Goal: Task Accomplishment & Management: Complete application form

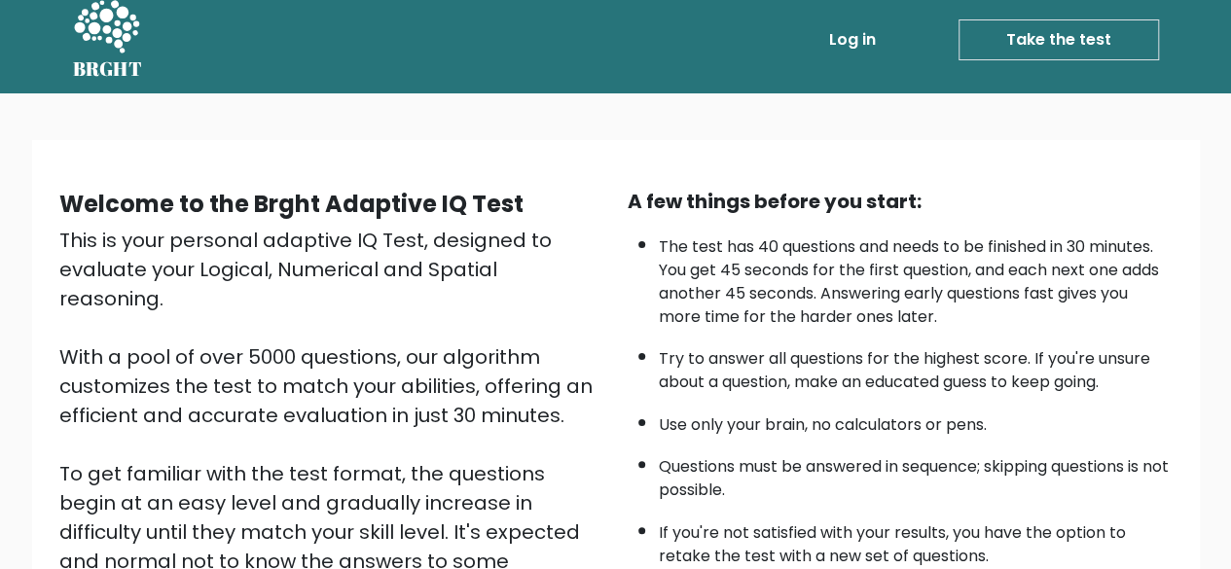
scroll to position [10, 0]
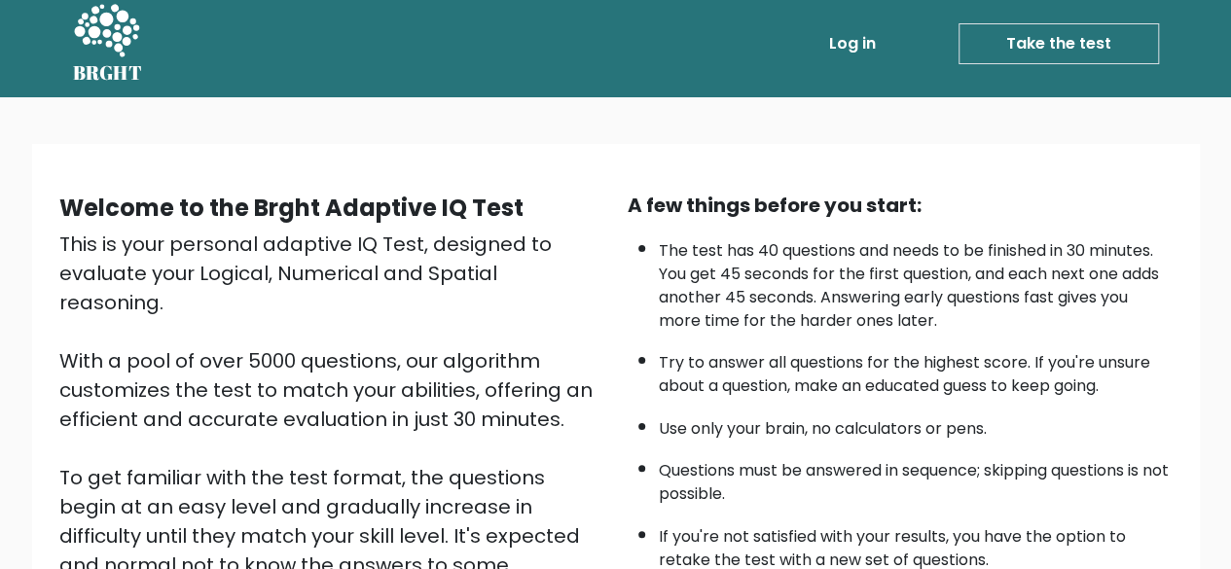
click at [591, 356] on div "This is your personal adaptive IQ Test, designed to evaluate your Logical, Nume…" at bounding box center [331, 463] width 545 height 467
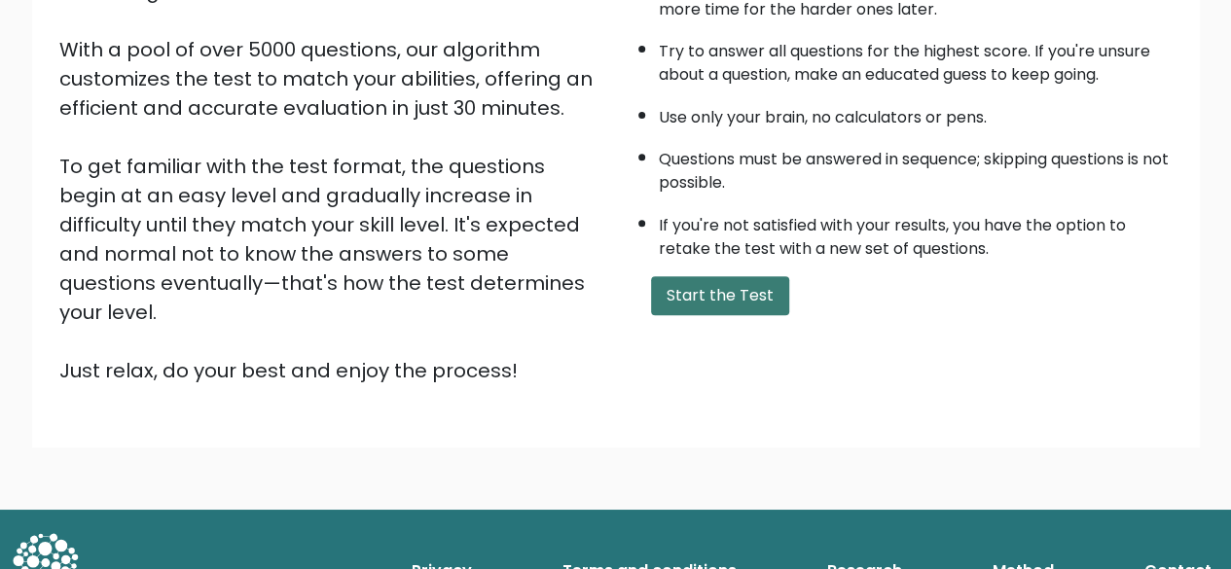
click at [710, 289] on button "Start the Test" at bounding box center [720, 295] width 138 height 39
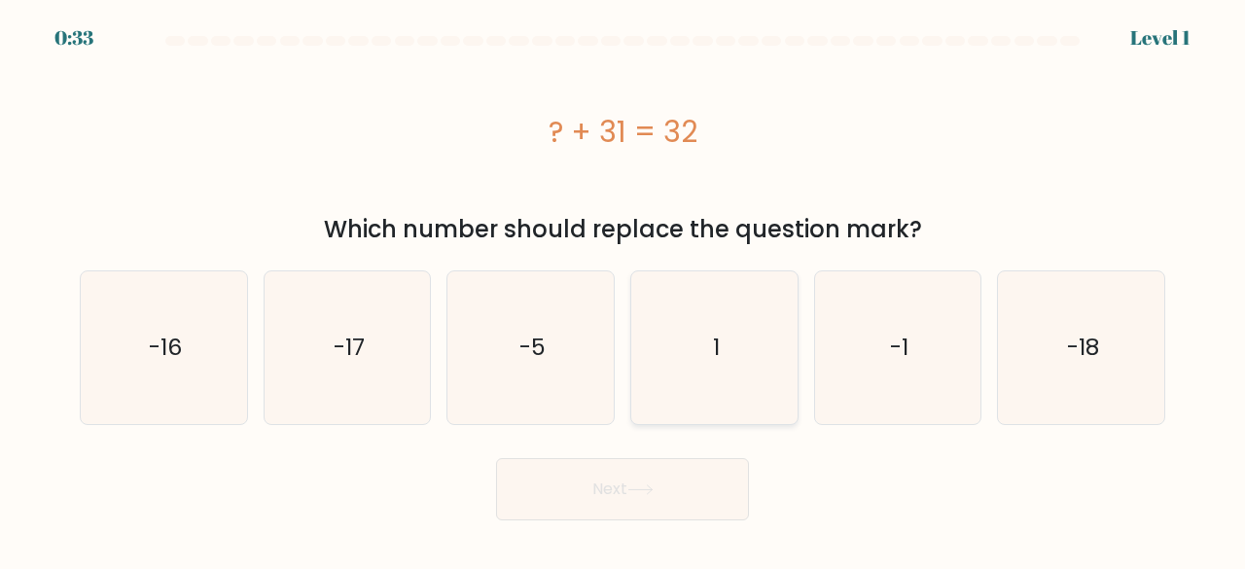
click at [708, 352] on icon "1" at bounding box center [714, 347] width 153 height 153
click at [624, 290] on input "d. 1" at bounding box center [623, 287] width 1 height 5
radio input "true"
click at [641, 483] on button "Next" at bounding box center [622, 489] width 253 height 62
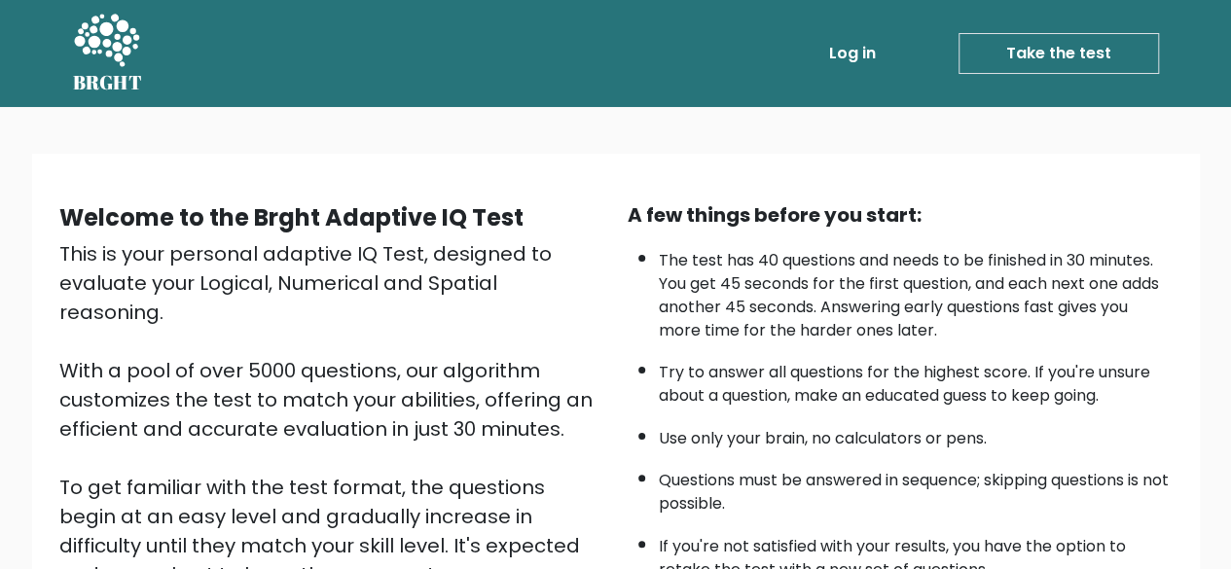
click at [1105, 66] on link "Take the test" at bounding box center [1058, 53] width 200 height 41
click at [1060, 48] on link "Take the test" at bounding box center [1058, 53] width 200 height 41
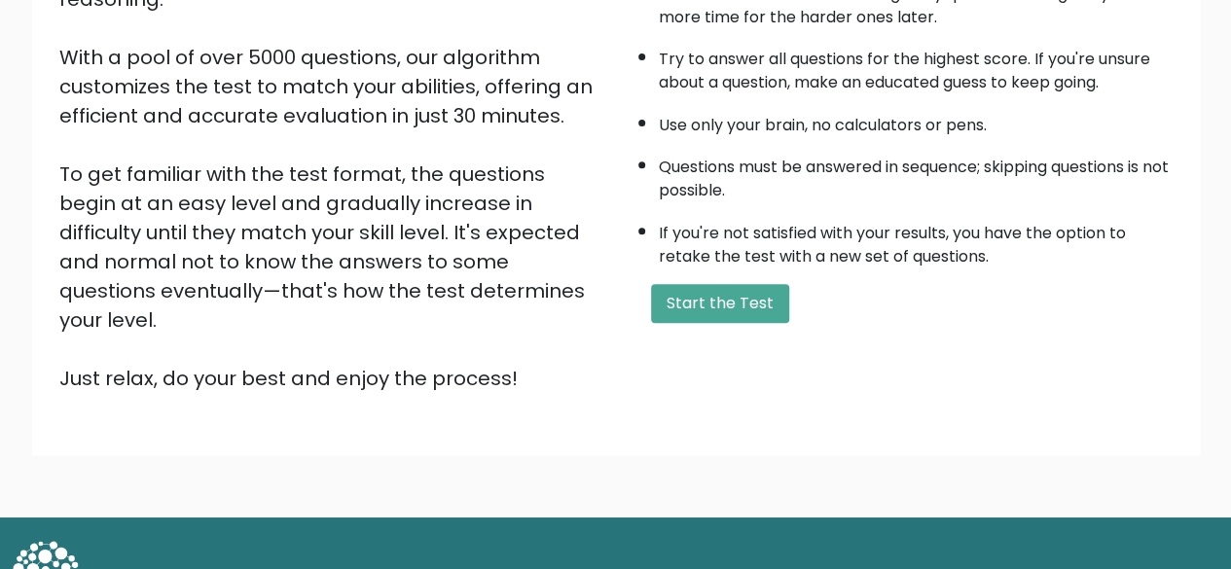
scroll to position [321, 0]
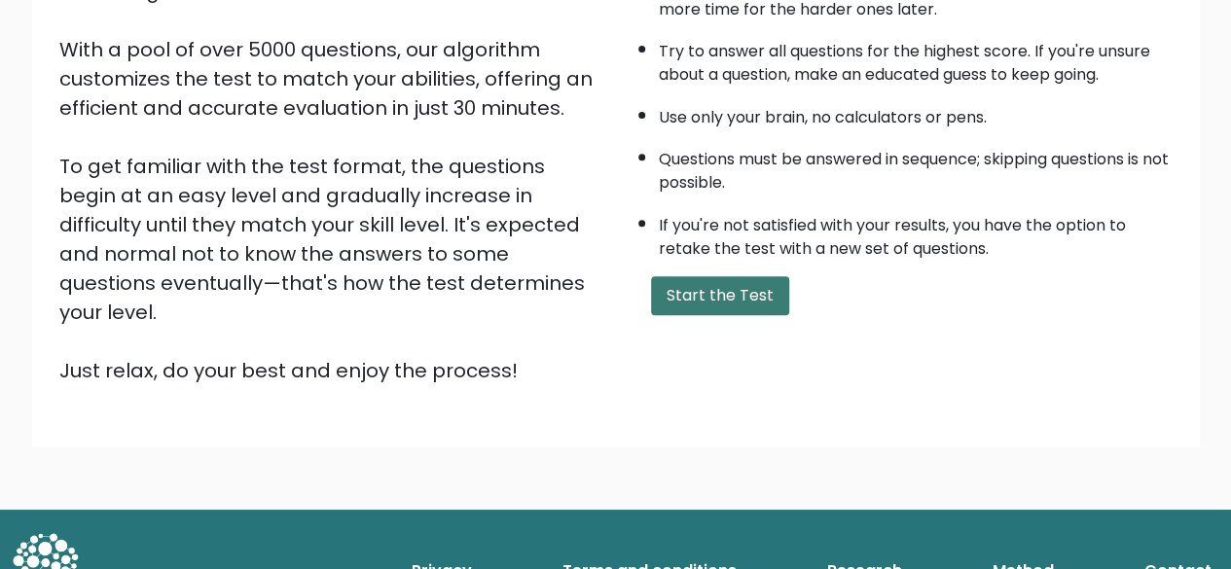
click at [684, 291] on button "Start the Test" at bounding box center [720, 295] width 138 height 39
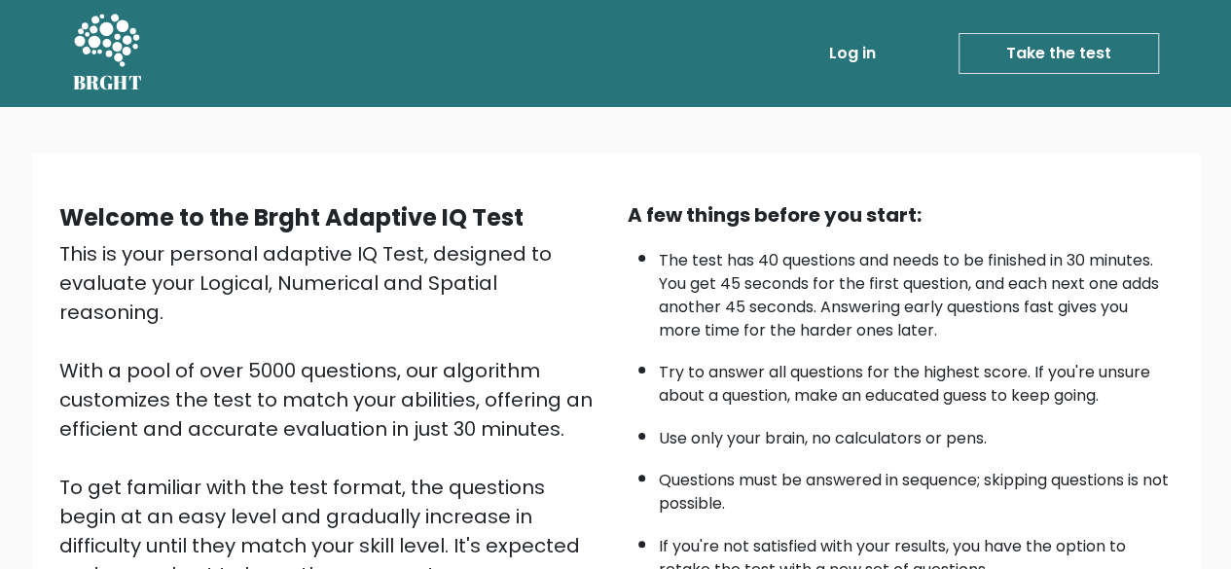
click at [1043, 62] on link "Take the test" at bounding box center [1058, 53] width 200 height 41
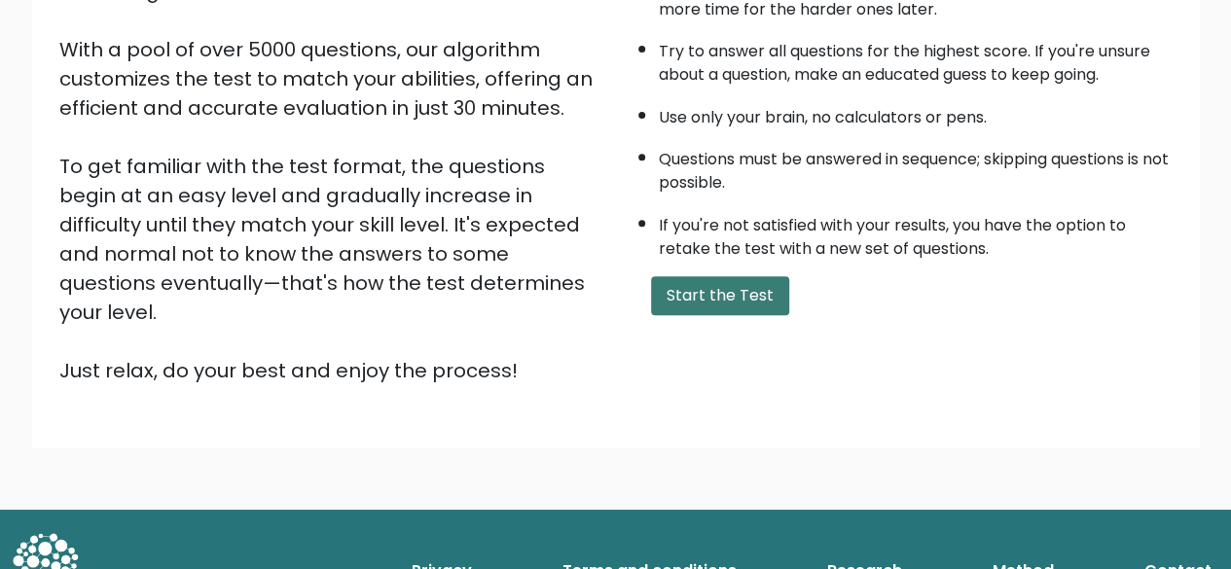
click at [706, 278] on button "Start the Test" at bounding box center [720, 295] width 138 height 39
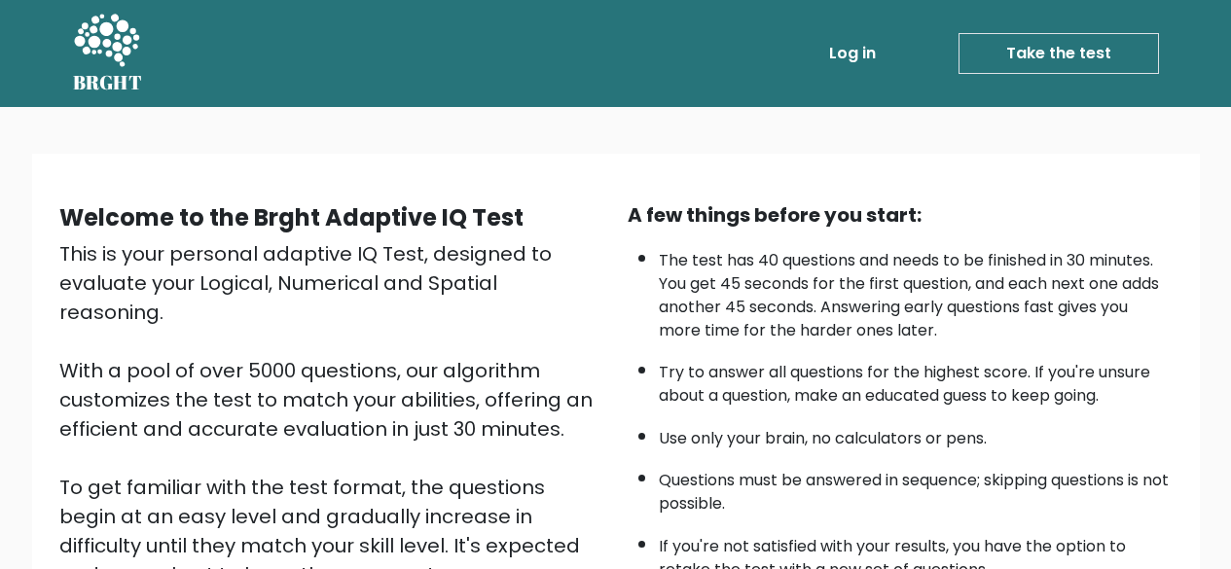
scroll to position [321, 0]
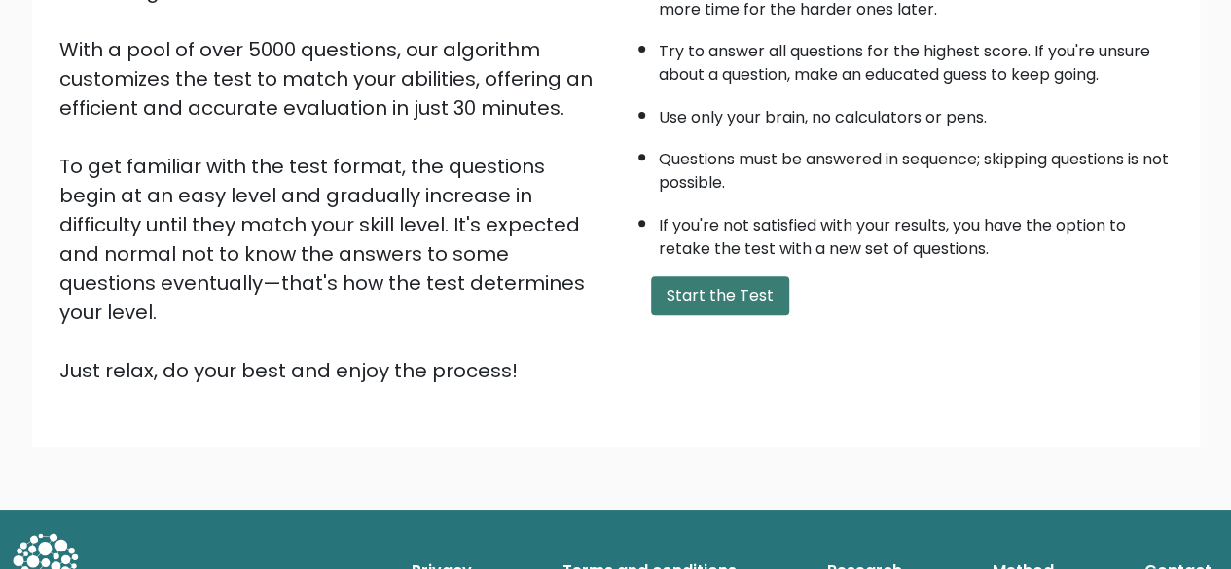
click at [708, 293] on button "Start the Test" at bounding box center [720, 295] width 138 height 39
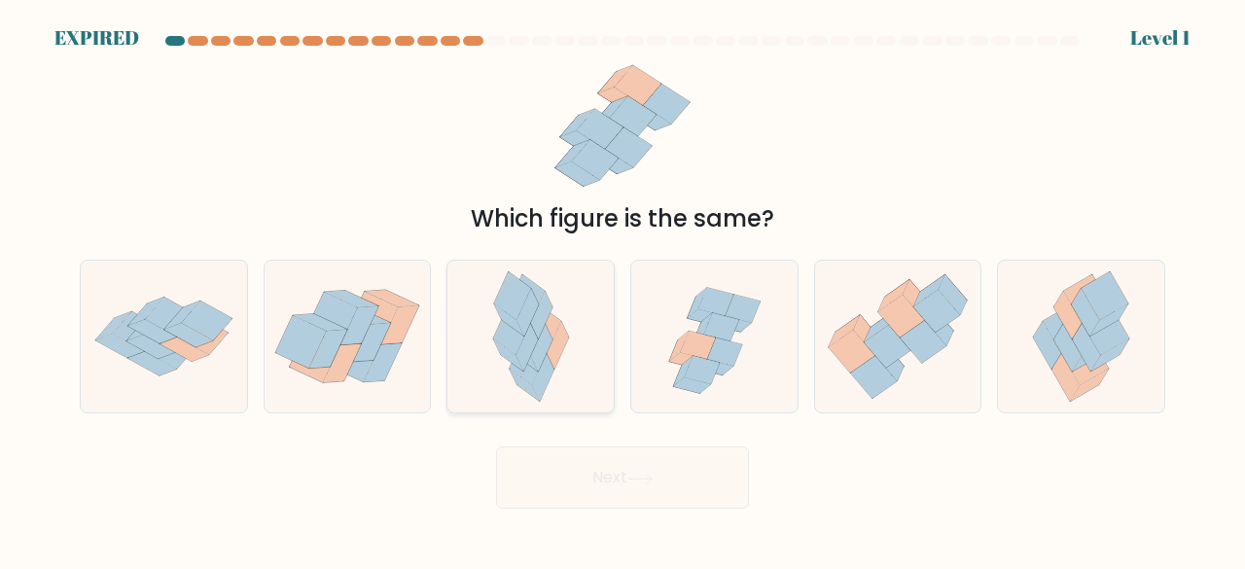
click at [553, 338] on icon at bounding box center [542, 329] width 37 height 49
click at [623, 290] on input "c." at bounding box center [623, 287] width 1 height 5
radio input "true"
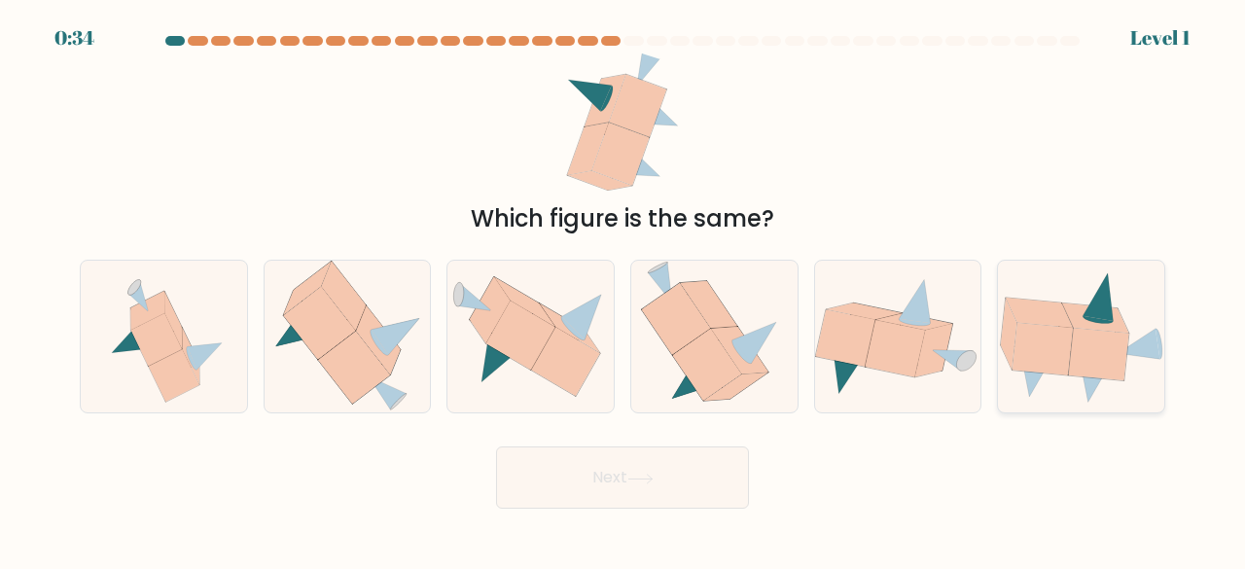
click at [1033, 297] on icon at bounding box center [1081, 337] width 166 height 133
click at [624, 290] on input "f." at bounding box center [623, 287] width 1 height 5
radio input "true"
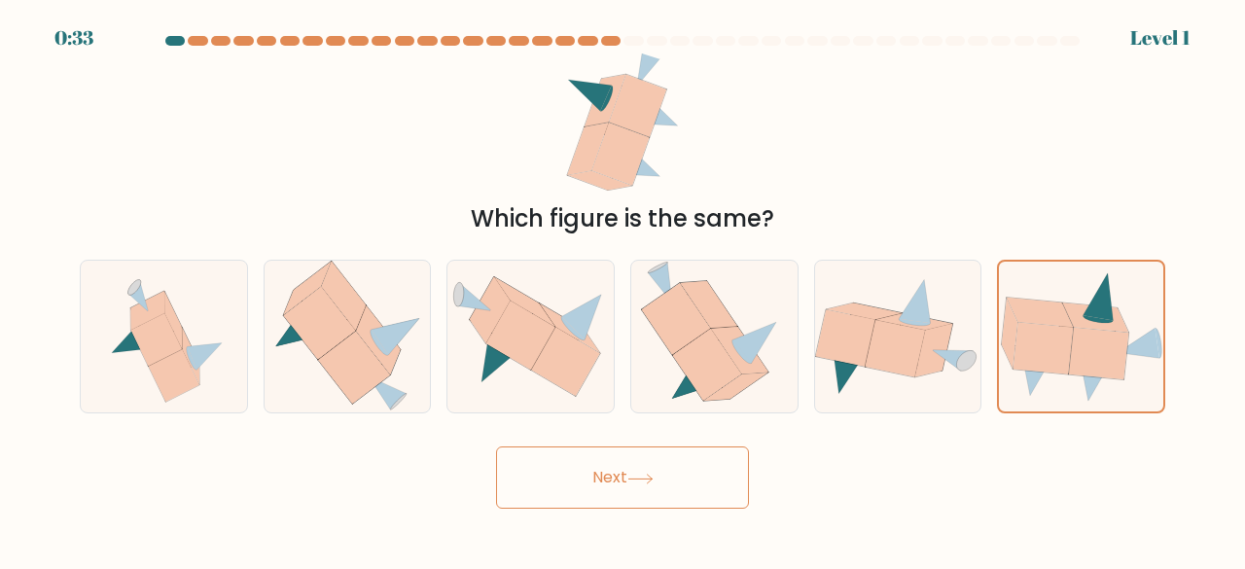
click at [669, 459] on button "Next" at bounding box center [622, 478] width 253 height 62
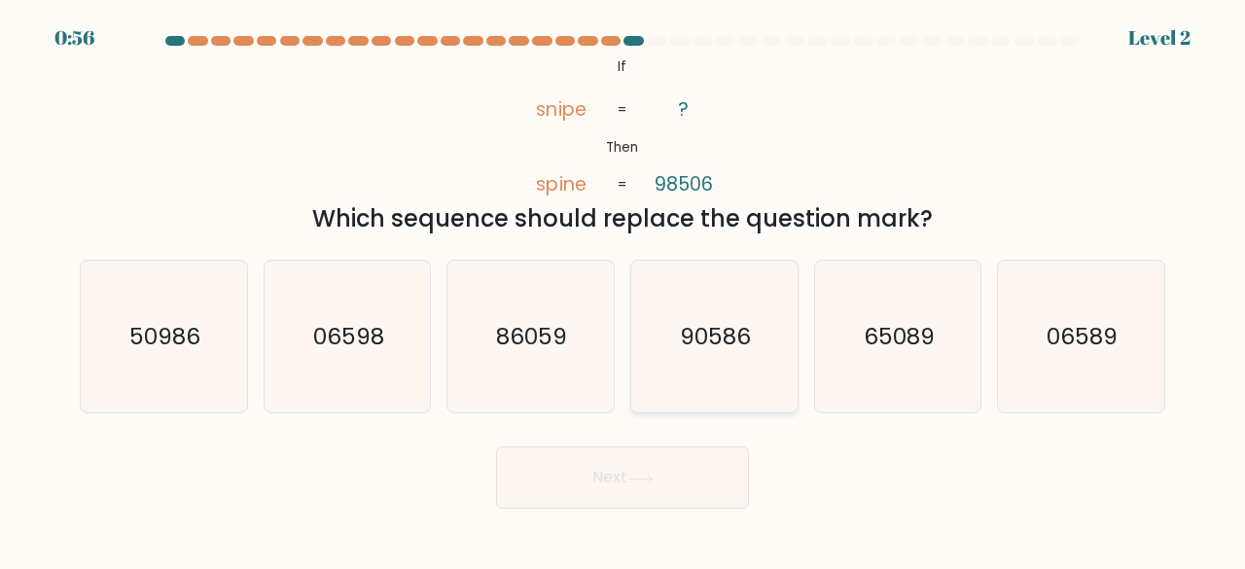
click at [735, 320] on icon "90586" at bounding box center [714, 337] width 153 height 153
click at [624, 290] on input "d. 90586" at bounding box center [623, 287] width 1 height 5
radio input "true"
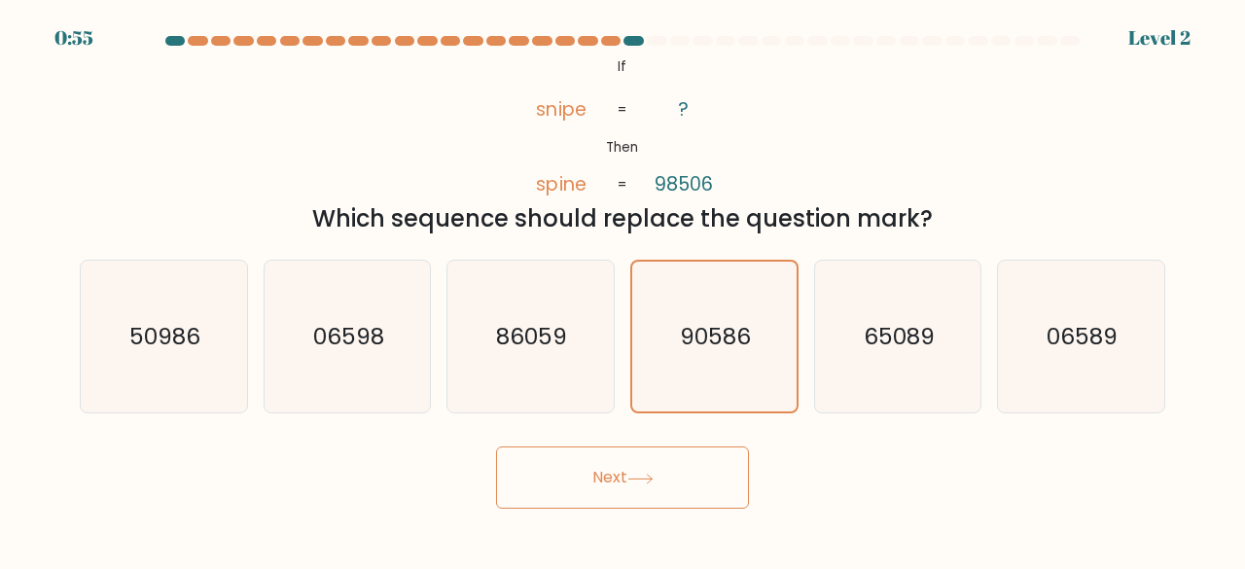
click at [630, 491] on button "Next" at bounding box center [622, 478] width 253 height 62
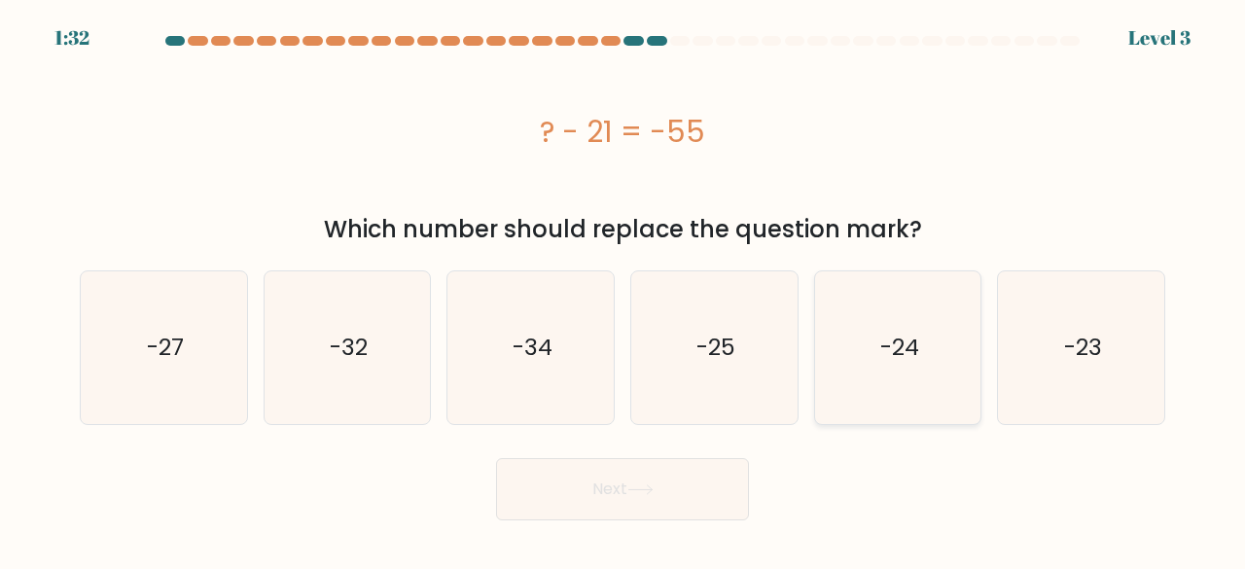
click at [904, 334] on text "-24" at bounding box center [900, 348] width 39 height 32
click at [624, 290] on input "e. -24" at bounding box center [623, 287] width 1 height 5
radio input "true"
click at [591, 506] on button "Next" at bounding box center [622, 489] width 253 height 62
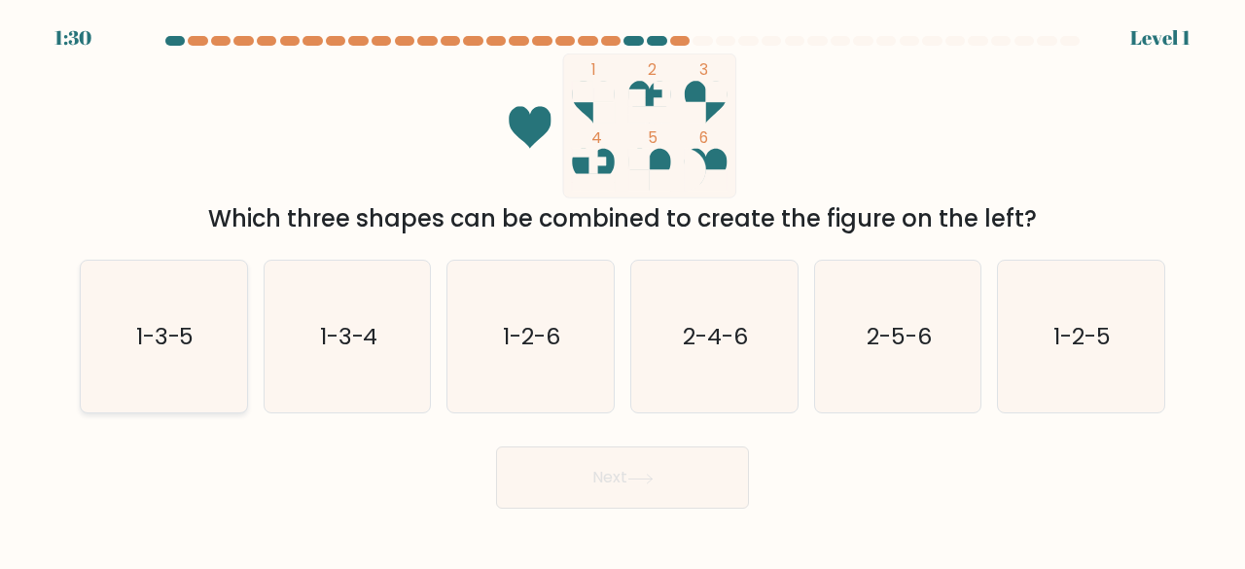
click at [167, 336] on text "1-3-5" at bounding box center [165, 336] width 58 height 32
click at [623, 290] on input "a. 1-3-5" at bounding box center [623, 287] width 1 height 5
radio input "true"
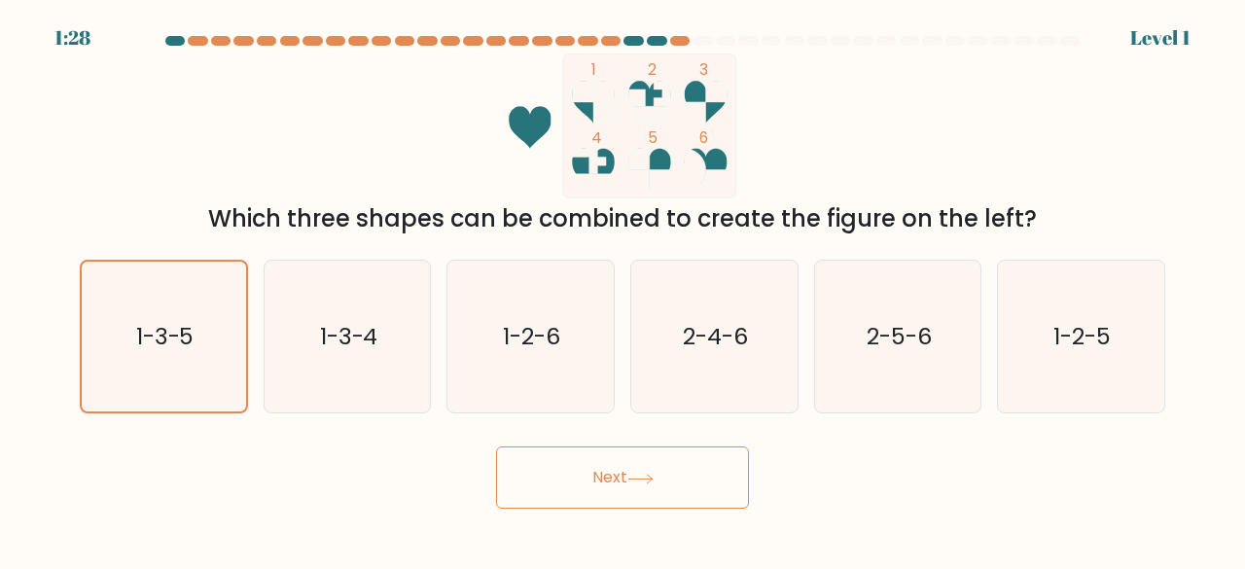
click at [531, 483] on button "Next" at bounding box center [622, 478] width 253 height 62
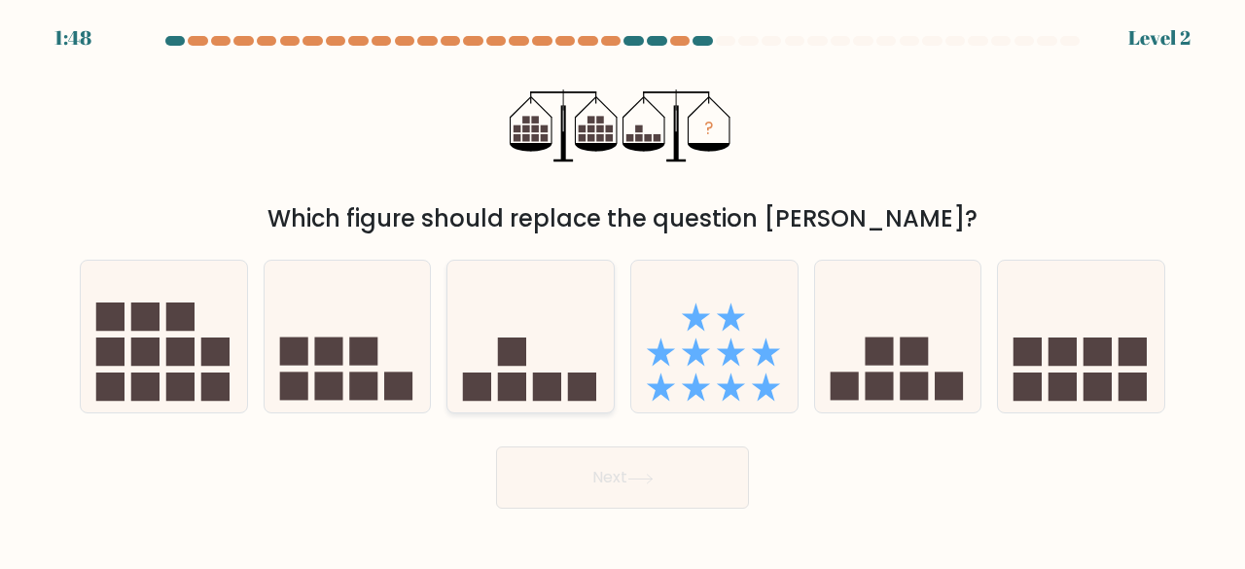
click at [572, 361] on icon at bounding box center [531, 336] width 166 height 137
click at [623, 290] on input "c." at bounding box center [623, 287] width 1 height 5
radio input "true"
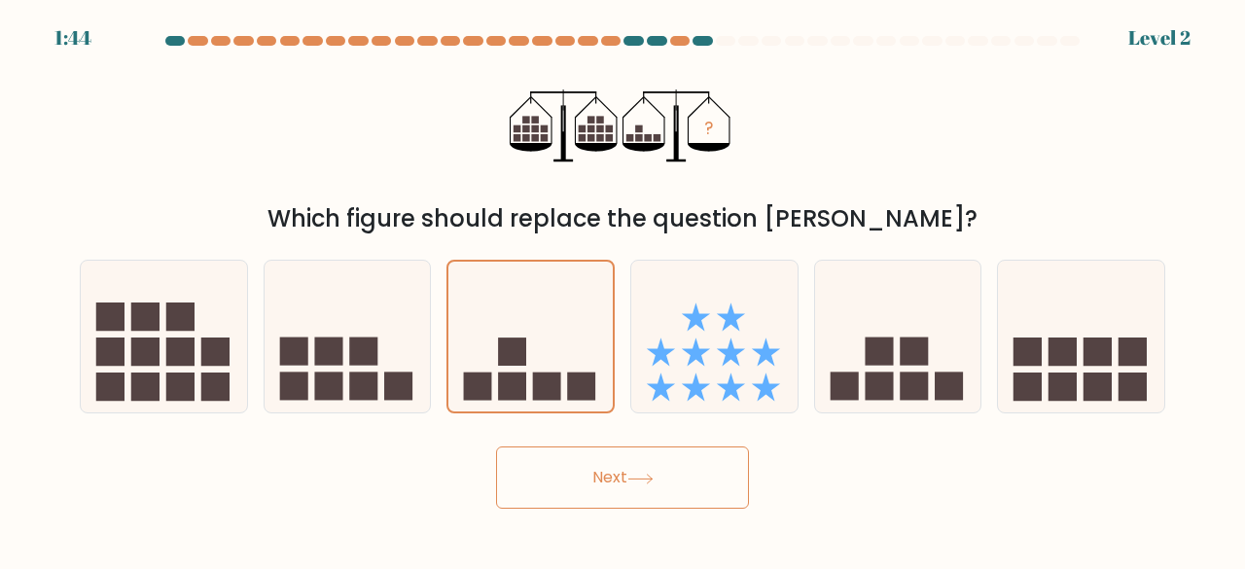
click at [590, 490] on button "Next" at bounding box center [622, 478] width 253 height 62
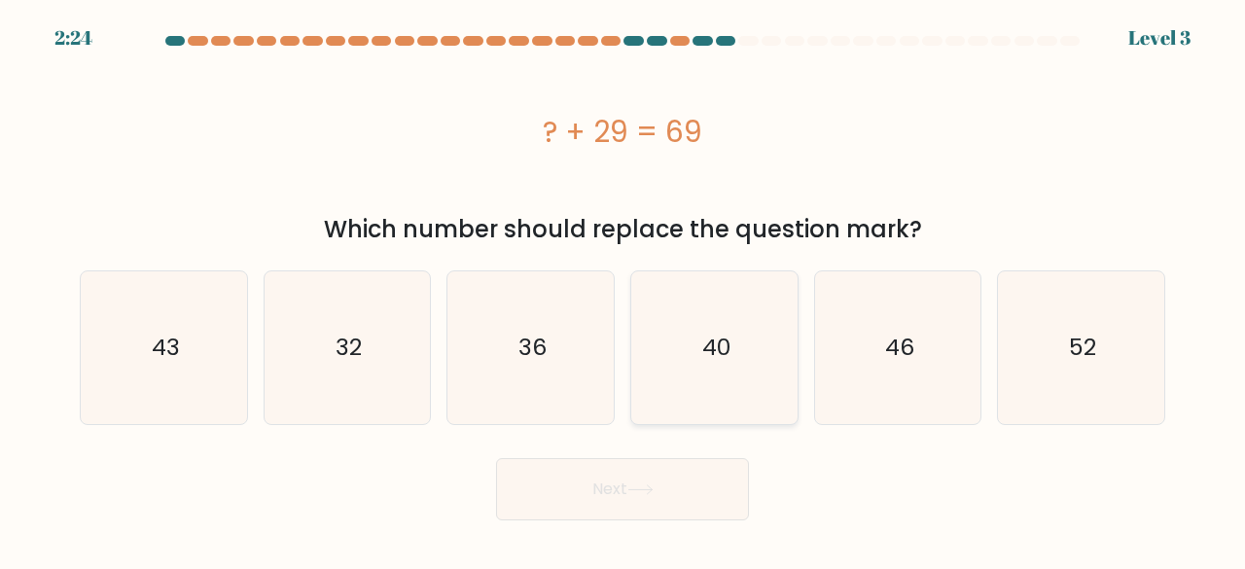
click at [715, 328] on icon "40" at bounding box center [714, 347] width 153 height 153
click at [624, 290] on input "d. 40" at bounding box center [623, 287] width 1 height 5
radio input "true"
click at [637, 495] on button "Next" at bounding box center [622, 489] width 253 height 62
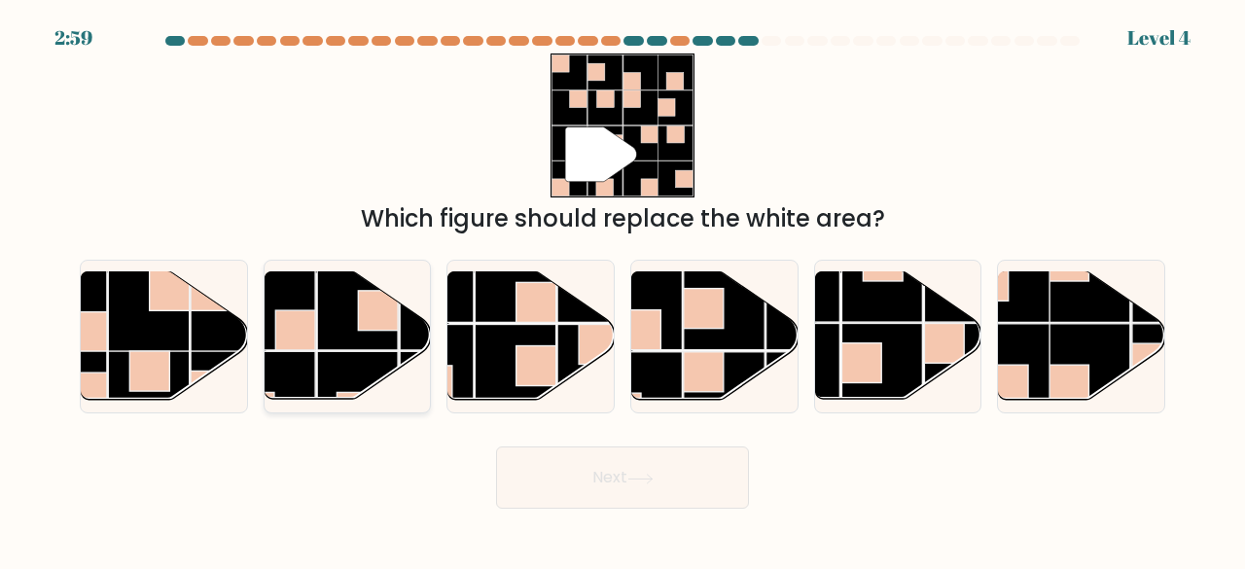
click at [383, 374] on rect at bounding box center [357, 392] width 81 height 81
click at [623, 290] on input "b." at bounding box center [623, 287] width 1 height 5
radio input "true"
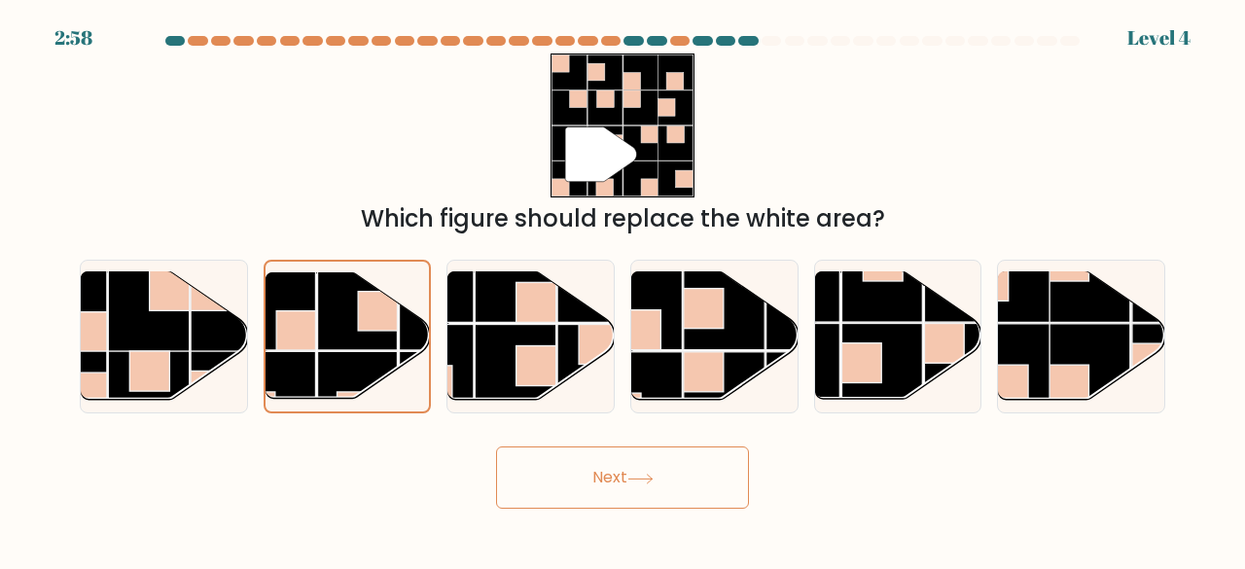
click at [566, 449] on button "Next" at bounding box center [622, 478] width 253 height 62
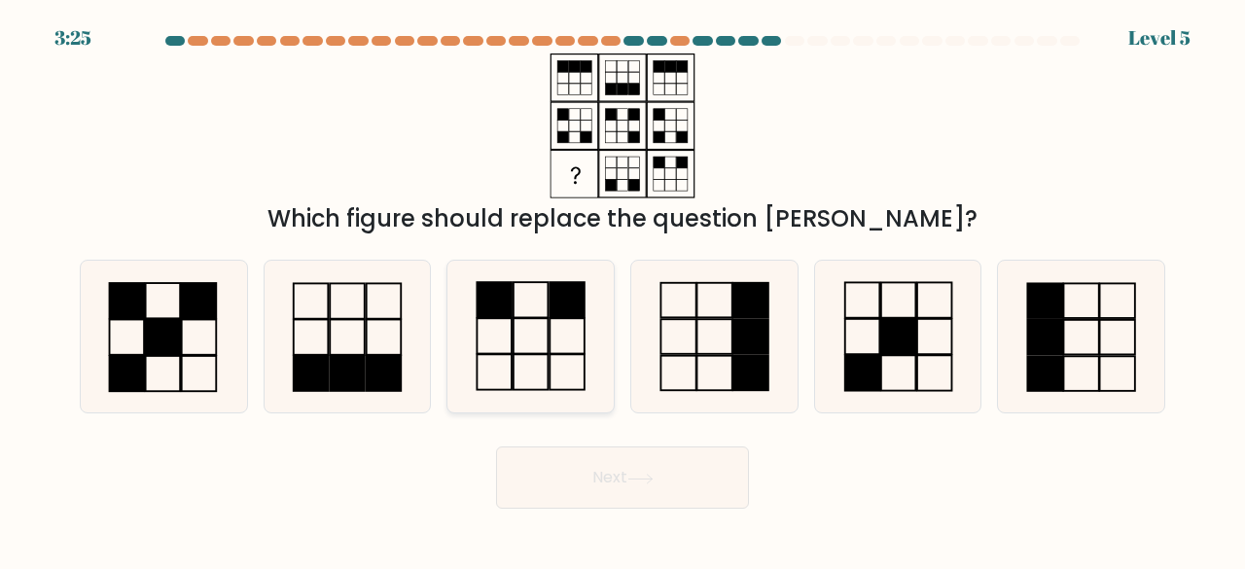
click at [511, 384] on icon at bounding box center [530, 337] width 153 height 153
click at [623, 290] on input "c." at bounding box center [623, 287] width 1 height 5
radio input "true"
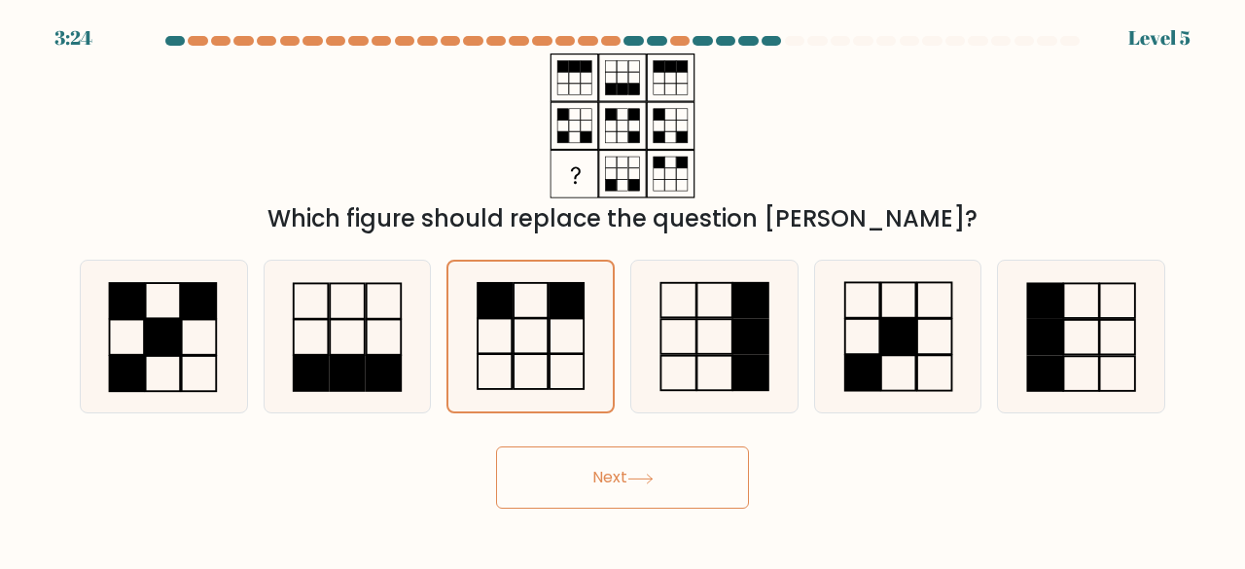
click at [517, 482] on button "Next" at bounding box center [622, 478] width 253 height 62
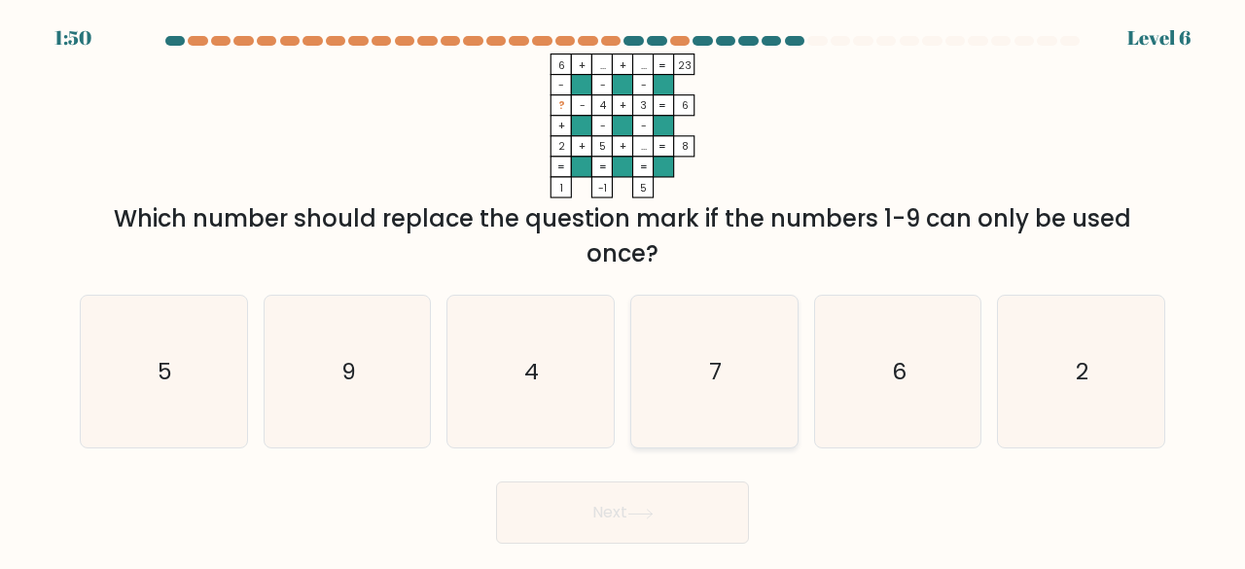
click at [695, 341] on icon "7" at bounding box center [714, 372] width 153 height 153
click at [624, 290] on input "d. 7" at bounding box center [623, 287] width 1 height 5
radio input "true"
click at [626, 516] on button "Next" at bounding box center [622, 513] width 253 height 62
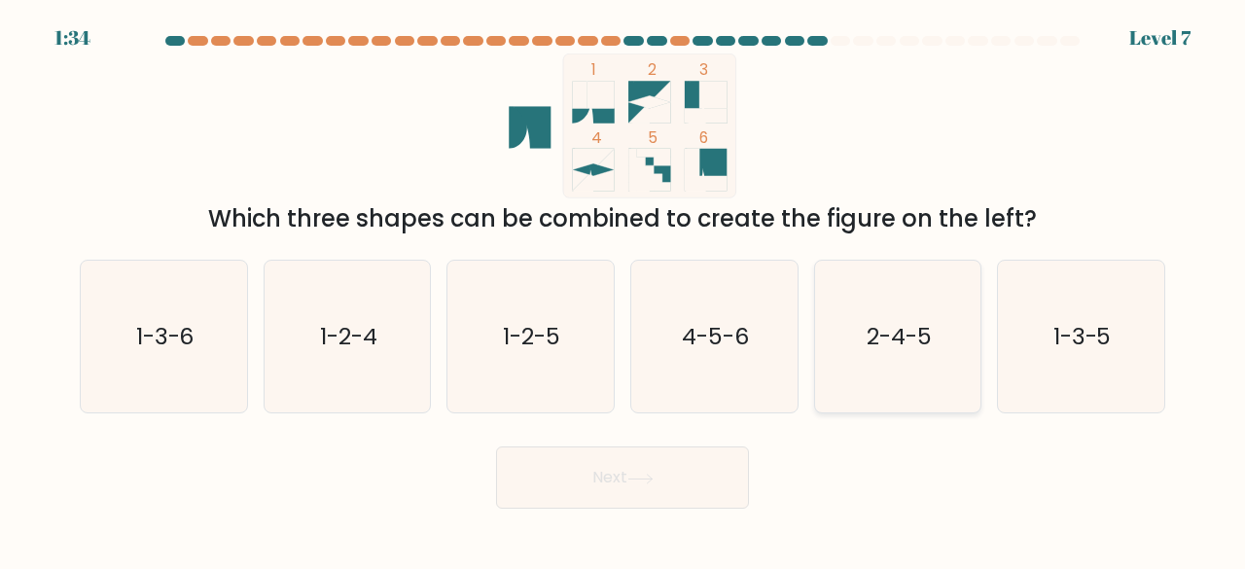
click at [899, 328] on text "2-4-5" at bounding box center [899, 336] width 65 height 32
click at [624, 290] on input "e. 2-4-5" at bounding box center [623, 287] width 1 height 5
radio input "true"
click at [617, 499] on button "Next" at bounding box center [622, 478] width 253 height 62
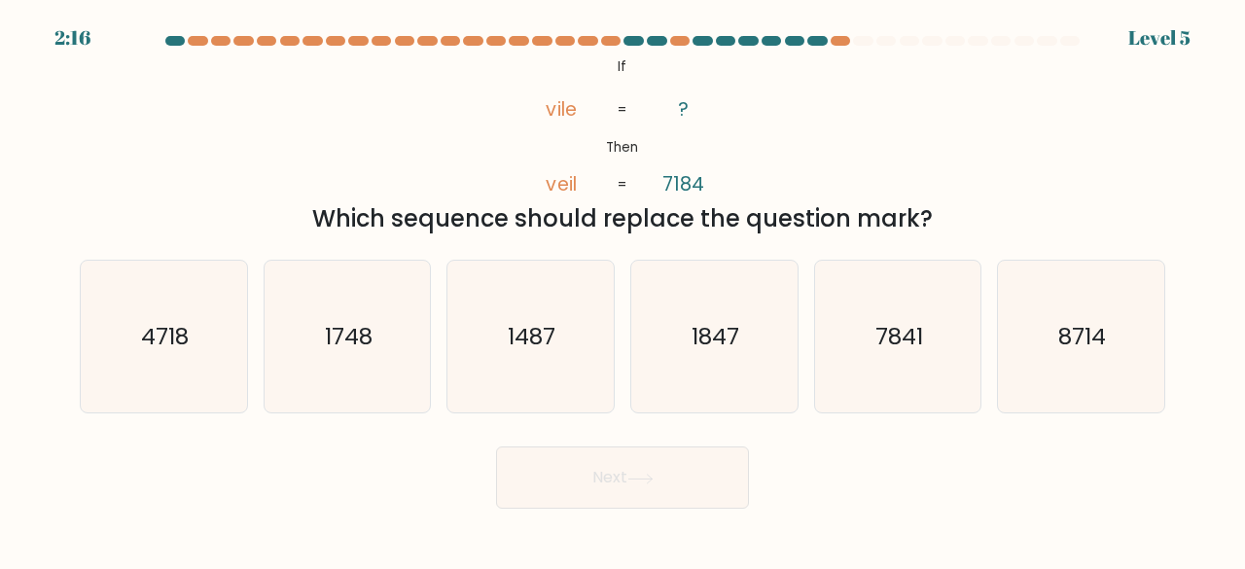
click at [617, 499] on button "Next" at bounding box center [622, 478] width 253 height 62
click at [782, 439] on div "Next" at bounding box center [622, 473] width 1109 height 72
click at [889, 330] on text "7841" at bounding box center [900, 336] width 48 height 32
click at [624, 290] on input "e. 7841" at bounding box center [623, 287] width 1 height 5
radio input "true"
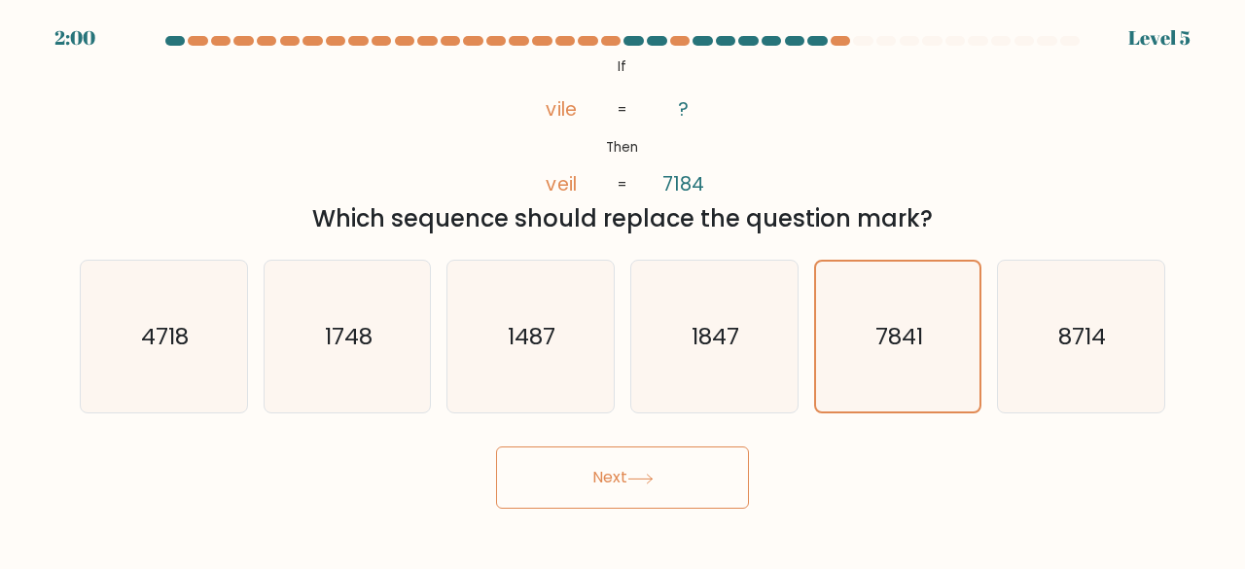
click at [652, 478] on icon at bounding box center [640, 479] width 23 height 9
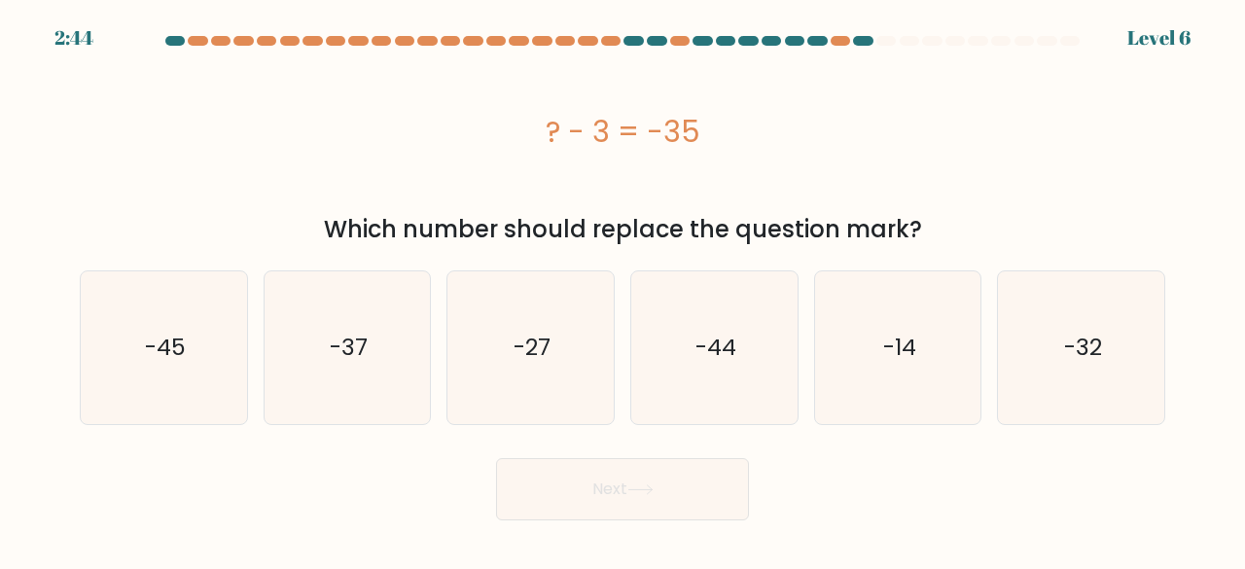
click at [657, 478] on button "Next" at bounding box center [622, 489] width 253 height 62
click at [989, 273] on div "e. -14" at bounding box center [899, 348] width 184 height 155
click at [1008, 308] on icon "-32" at bounding box center [1081, 347] width 153 height 153
click at [624, 290] on input "f. -32" at bounding box center [623, 287] width 1 height 5
radio input "true"
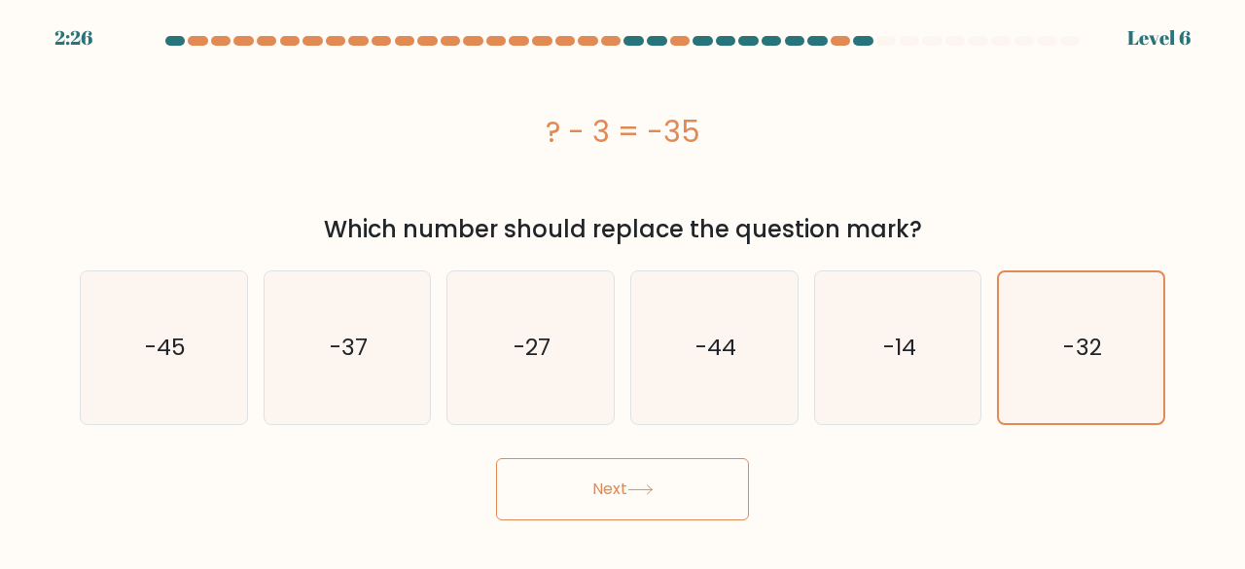
click at [646, 512] on button "Next" at bounding box center [622, 489] width 253 height 62
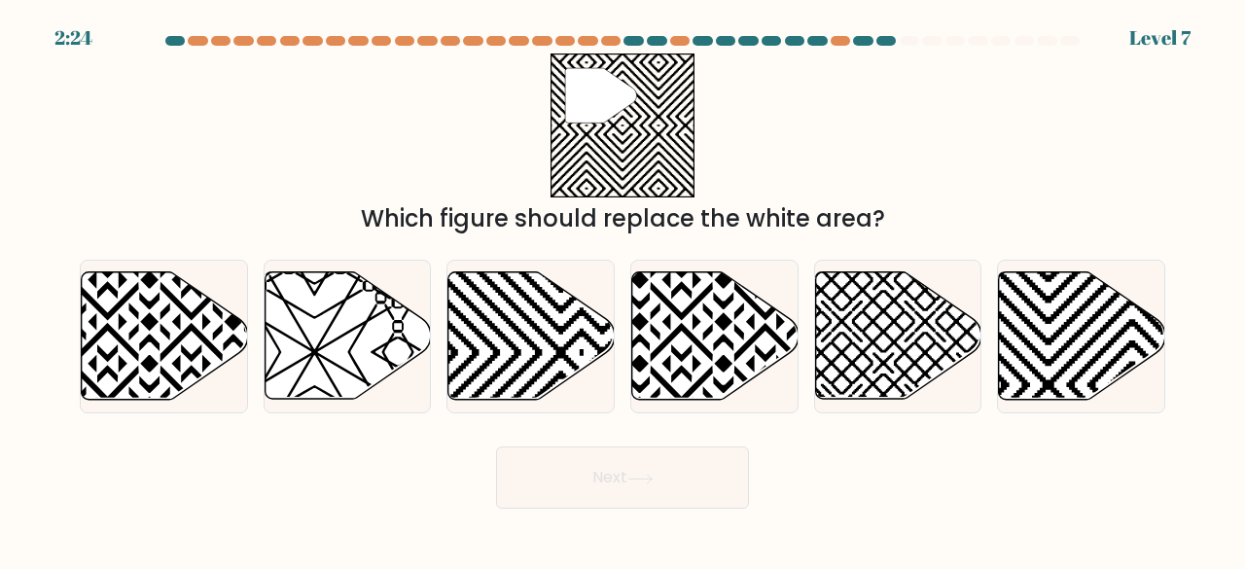
click at [646, 512] on body "2:24 Level 7" at bounding box center [622, 284] width 1245 height 569
click at [1018, 299] on icon at bounding box center [1082, 335] width 166 height 127
click at [624, 290] on input "f." at bounding box center [623, 287] width 1 height 5
radio input "true"
click at [602, 480] on button "Next" at bounding box center [622, 478] width 253 height 62
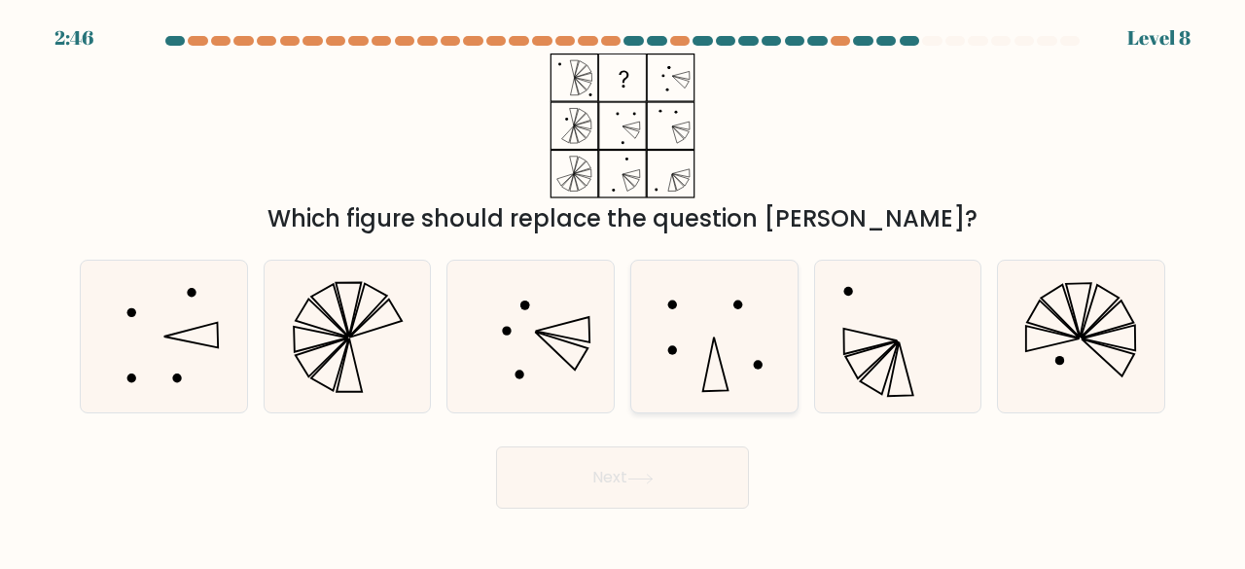
click at [768, 297] on icon at bounding box center [714, 337] width 153 height 153
click at [624, 290] on input "d." at bounding box center [623, 287] width 1 height 5
radio input "true"
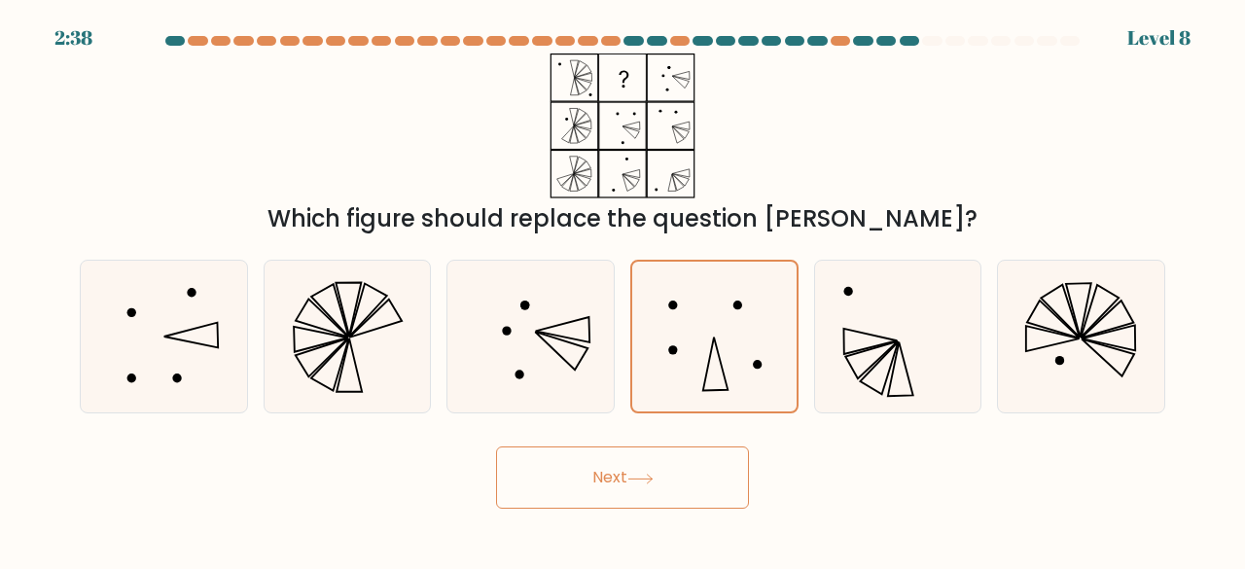
click at [72, 376] on div "a." at bounding box center [164, 337] width 184 height 155
click at [119, 351] on icon at bounding box center [164, 337] width 153 height 153
click at [623, 290] on input "a." at bounding box center [623, 287] width 1 height 5
radio input "true"
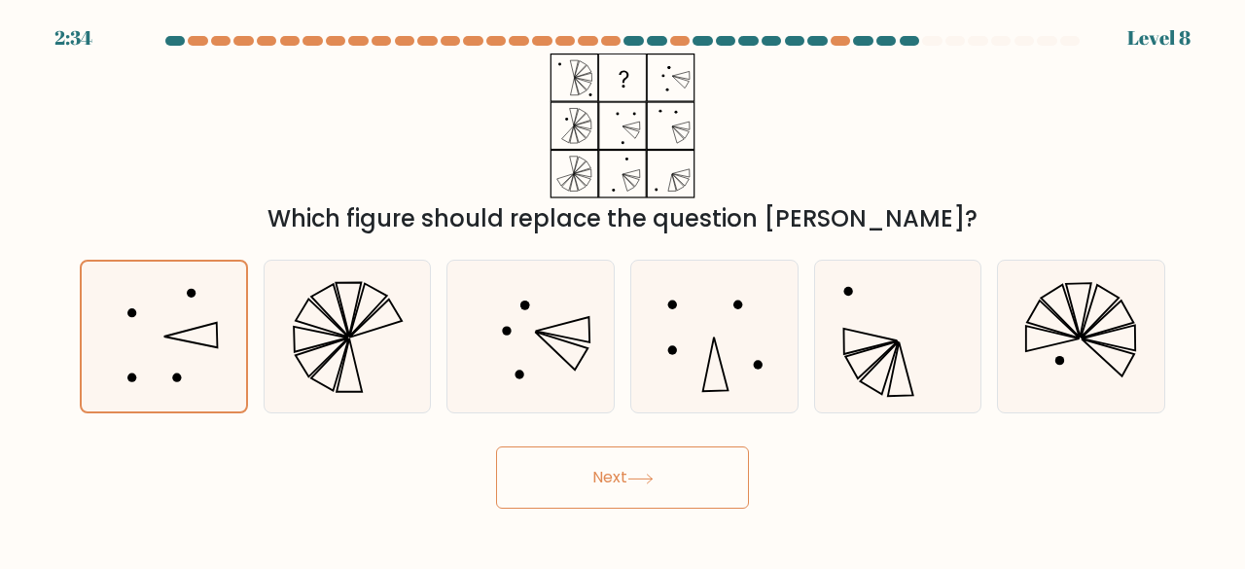
click at [667, 471] on button "Next" at bounding box center [622, 478] width 253 height 62
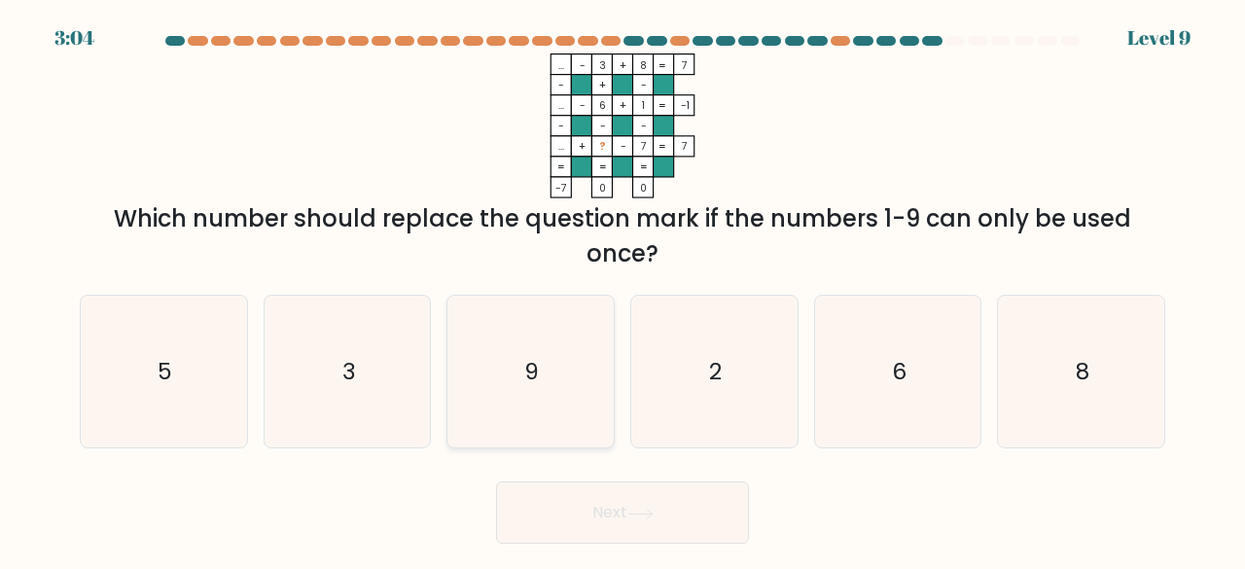
click at [546, 358] on icon "9" at bounding box center [530, 372] width 153 height 153
click at [623, 290] on input "c. 9" at bounding box center [623, 287] width 1 height 5
radio input "true"
click at [543, 504] on button "Next" at bounding box center [622, 513] width 253 height 62
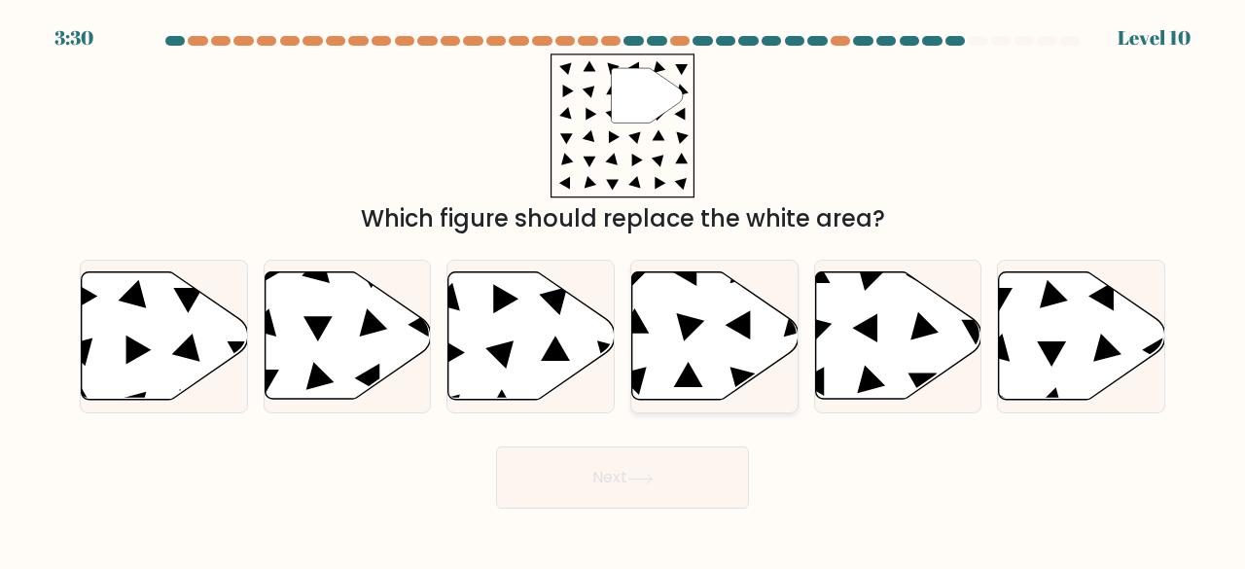
click at [681, 350] on icon at bounding box center [715, 335] width 166 height 127
click at [624, 290] on input "d." at bounding box center [623, 287] width 1 height 5
radio input "true"
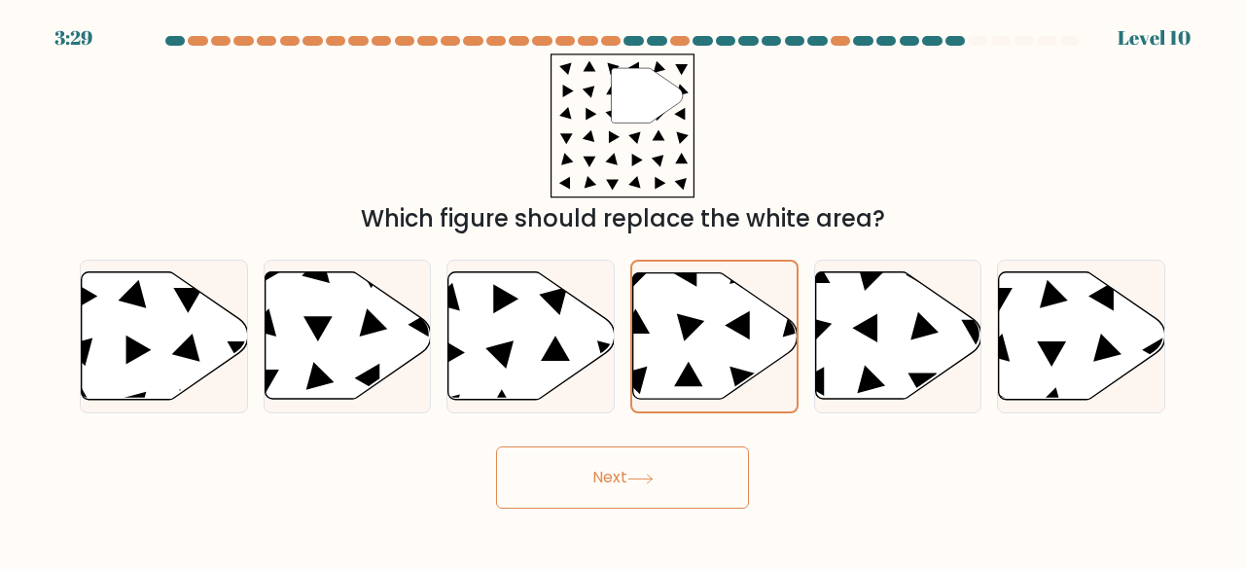
click at [662, 478] on button "Next" at bounding box center [622, 478] width 253 height 62
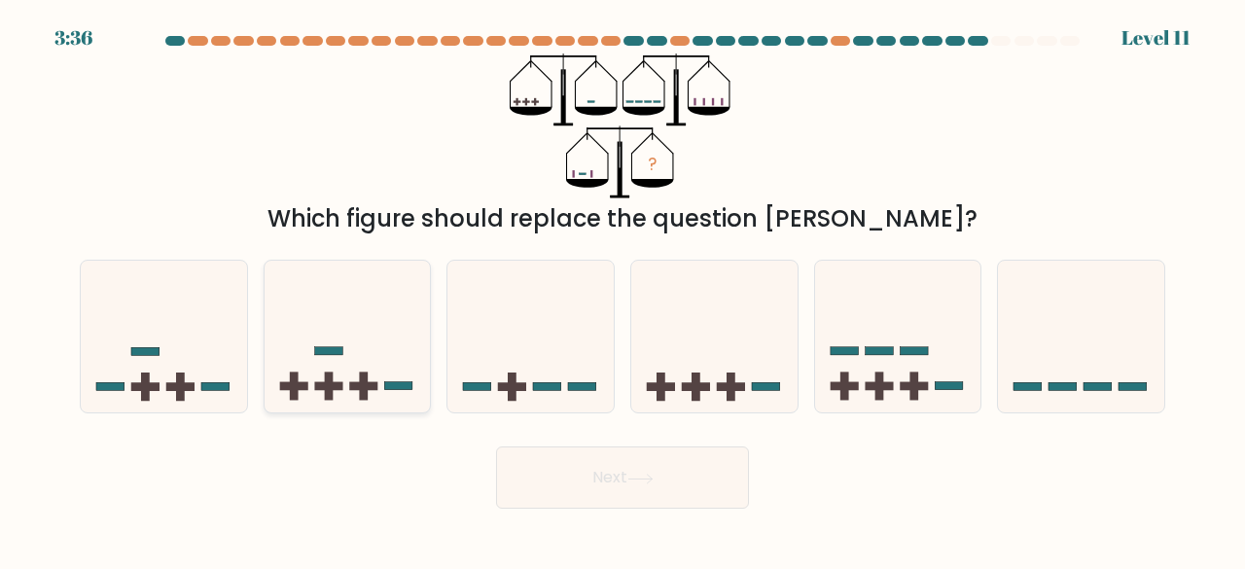
click at [346, 351] on icon at bounding box center [348, 336] width 166 height 137
click at [623, 290] on input "b." at bounding box center [623, 287] width 1 height 5
radio input "true"
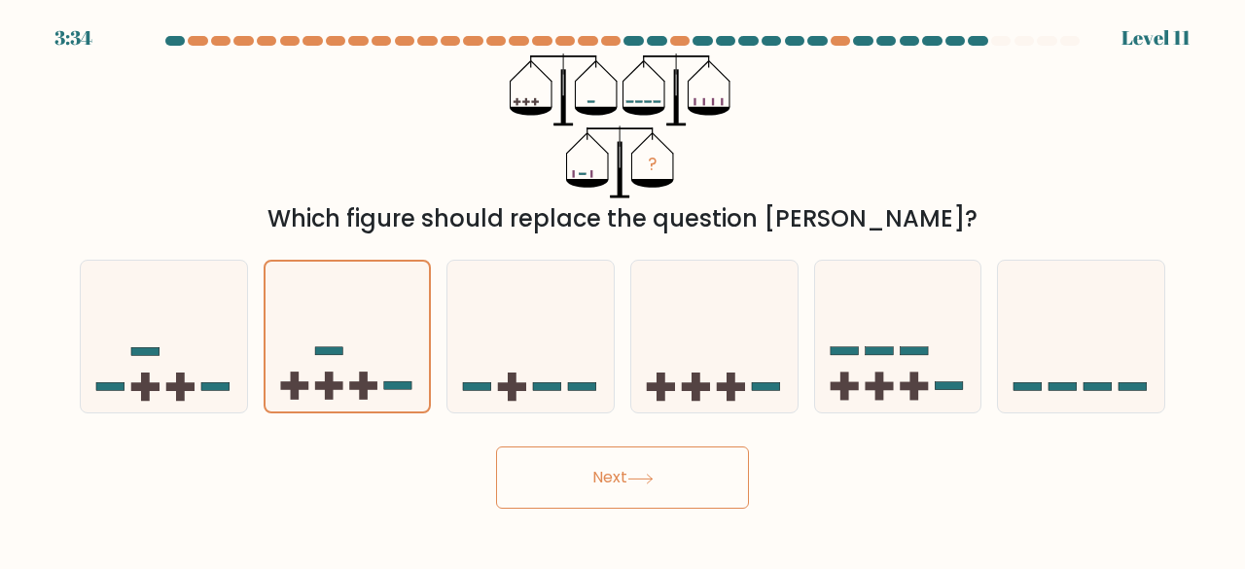
click at [541, 461] on button "Next" at bounding box center [622, 478] width 253 height 62
click at [523, 457] on button "Next" at bounding box center [622, 478] width 253 height 62
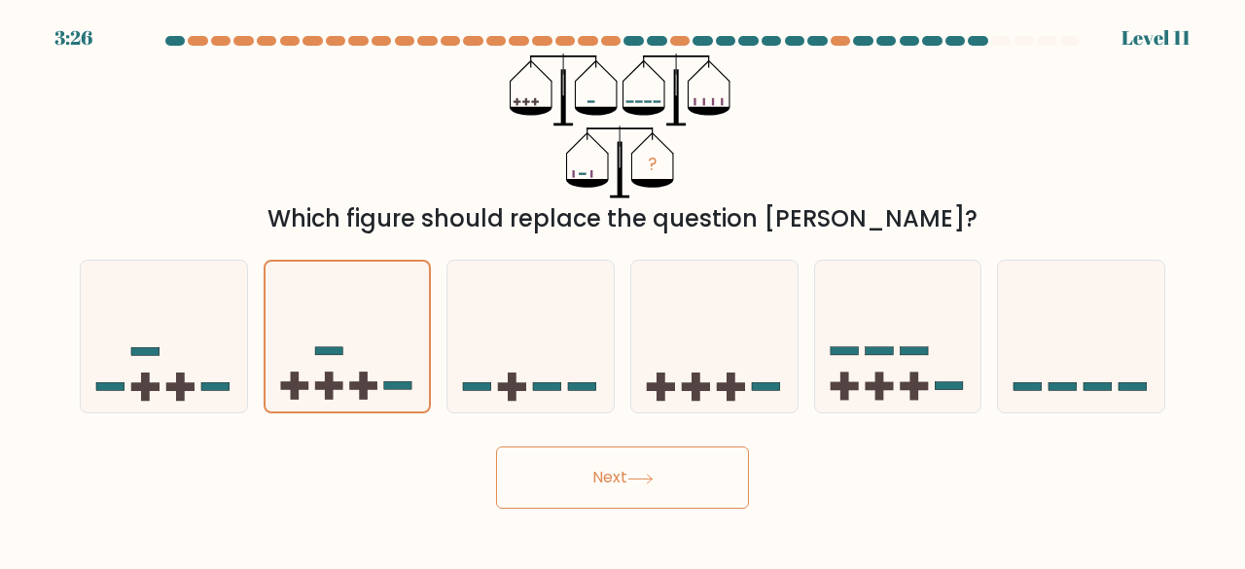
click at [523, 457] on button "Next" at bounding box center [622, 478] width 253 height 62
click at [529, 322] on icon at bounding box center [531, 336] width 166 height 137
click at [623, 290] on input "c." at bounding box center [623, 287] width 1 height 5
radio input "true"
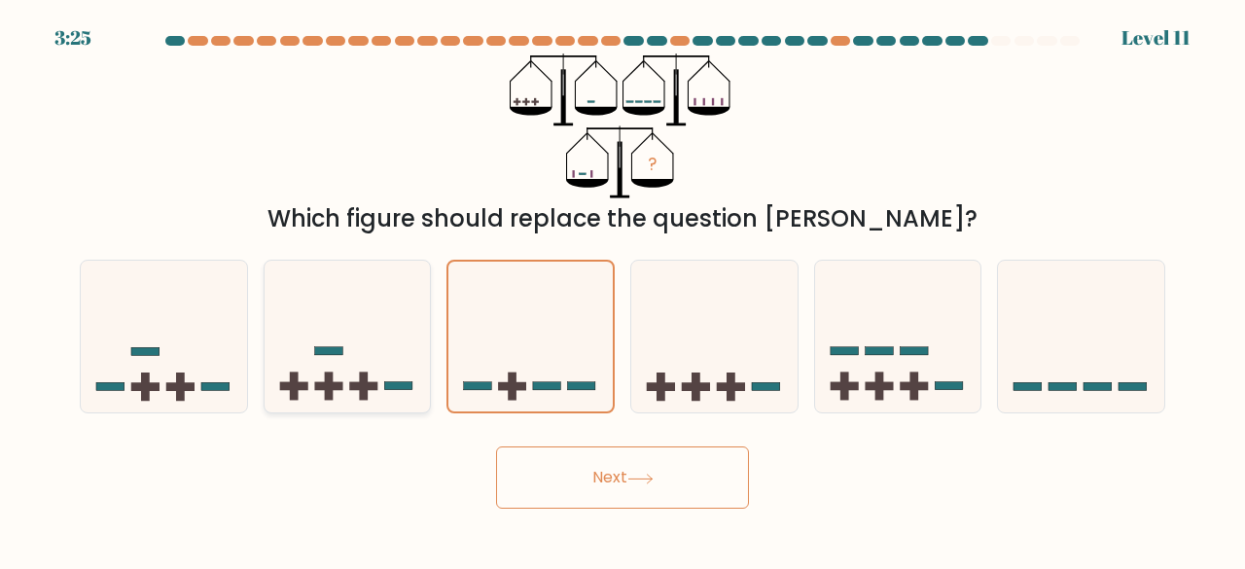
click at [387, 347] on icon at bounding box center [348, 336] width 166 height 137
click at [623, 290] on input "b." at bounding box center [623, 287] width 1 height 5
radio input "true"
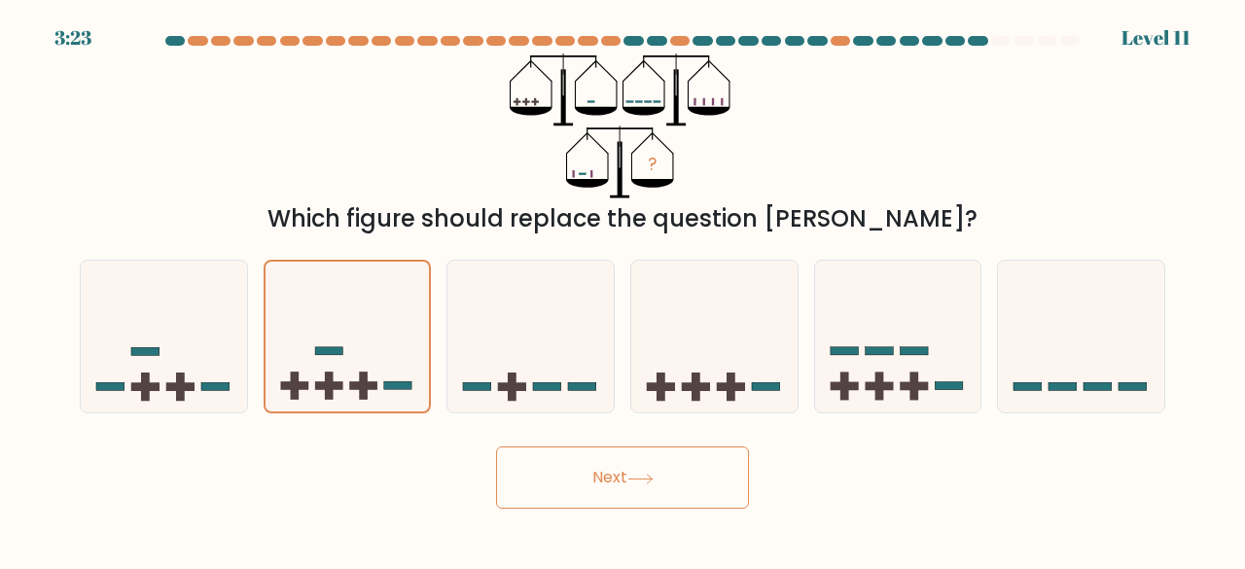
click at [549, 486] on button "Next" at bounding box center [622, 478] width 253 height 62
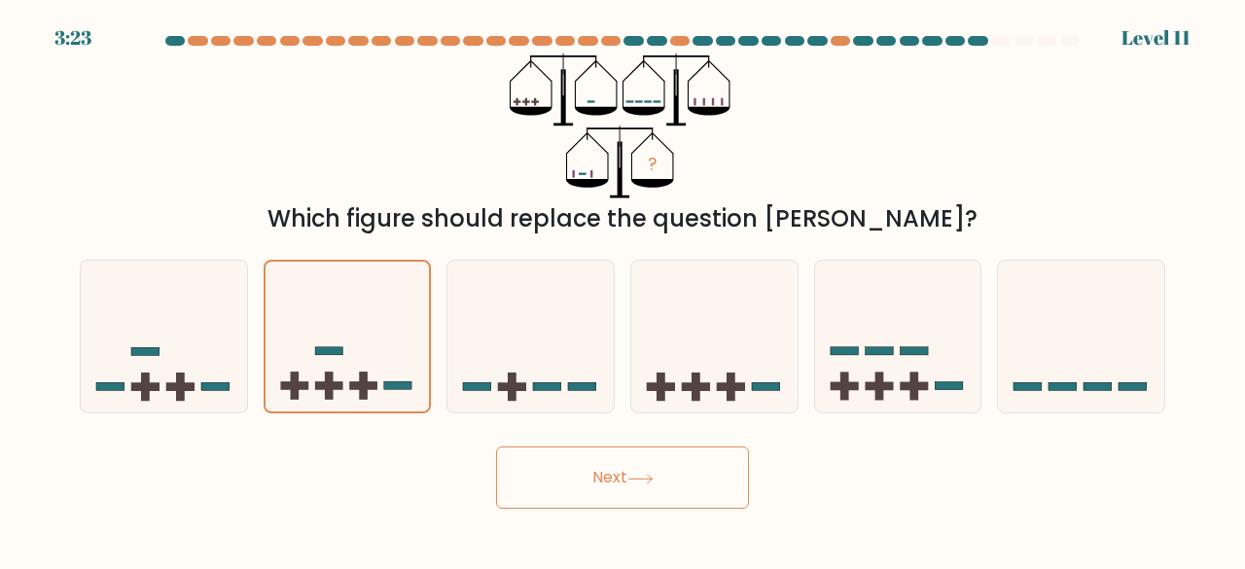
click at [549, 486] on button "Next" at bounding box center [622, 478] width 253 height 62
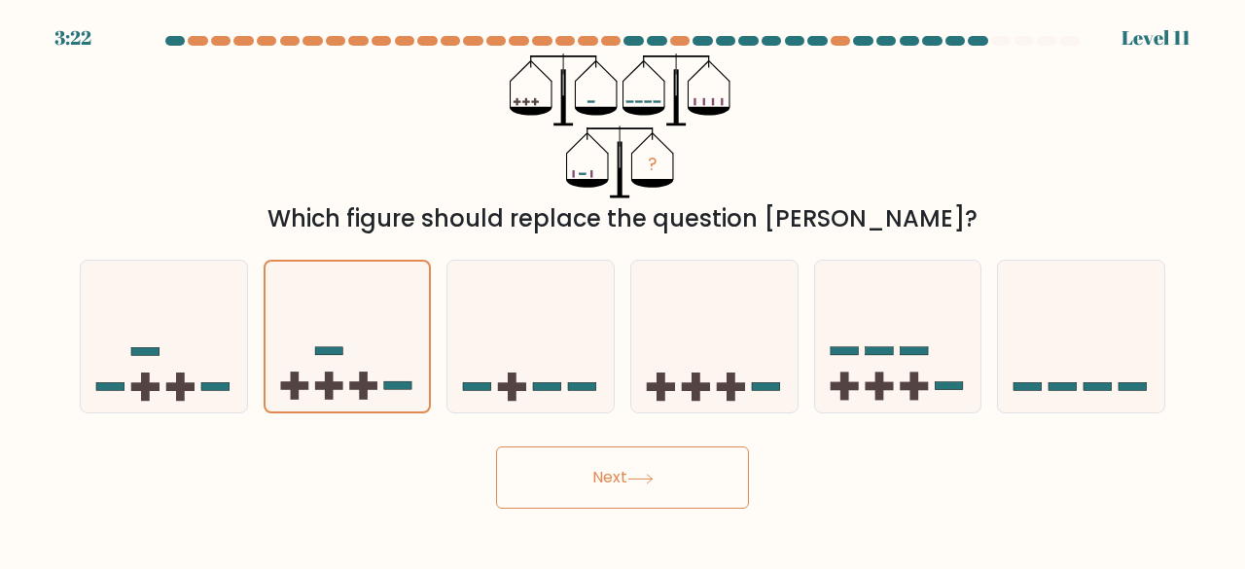
click at [549, 486] on button "Next" at bounding box center [622, 478] width 253 height 62
click at [555, 488] on button "Next" at bounding box center [622, 478] width 253 height 62
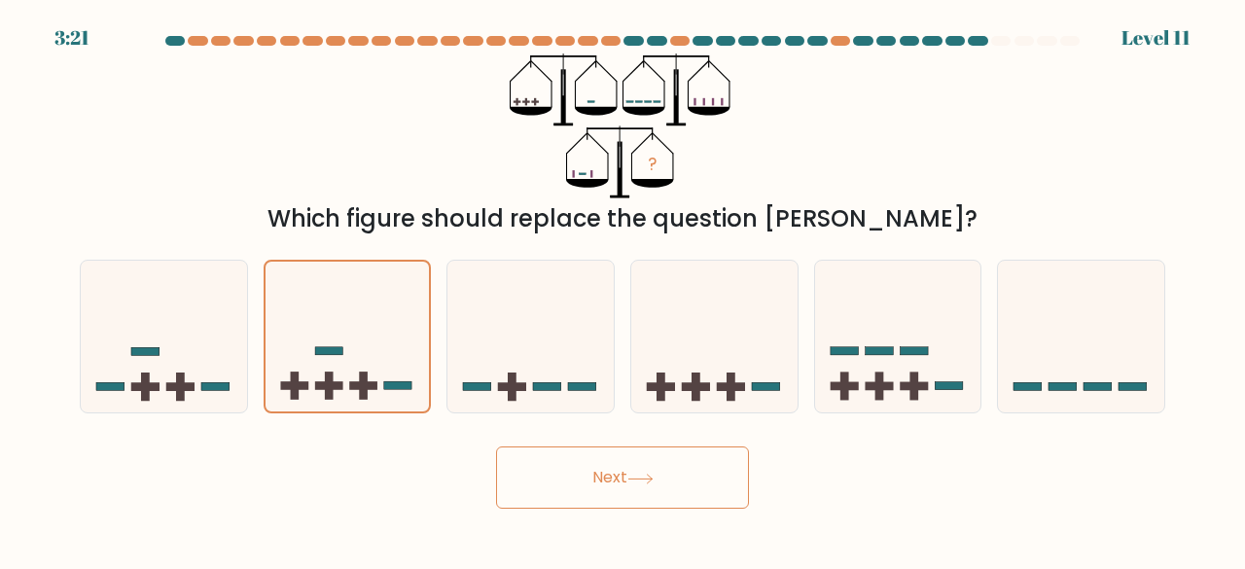
click at [555, 488] on button "Next" at bounding box center [622, 478] width 253 height 62
click at [541, 307] on icon at bounding box center [531, 336] width 166 height 137
click at [623, 290] on input "c." at bounding box center [623, 287] width 1 height 5
radio input "true"
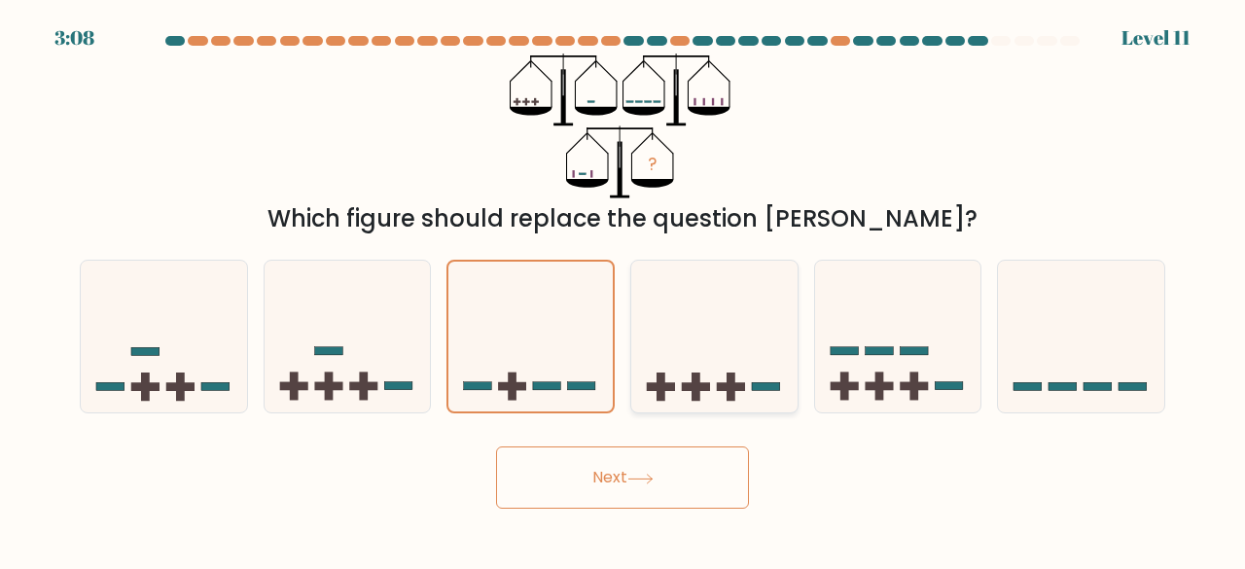
click at [701, 316] on icon at bounding box center [714, 336] width 166 height 137
click at [624, 290] on input "d." at bounding box center [623, 287] width 1 height 5
radio input "true"
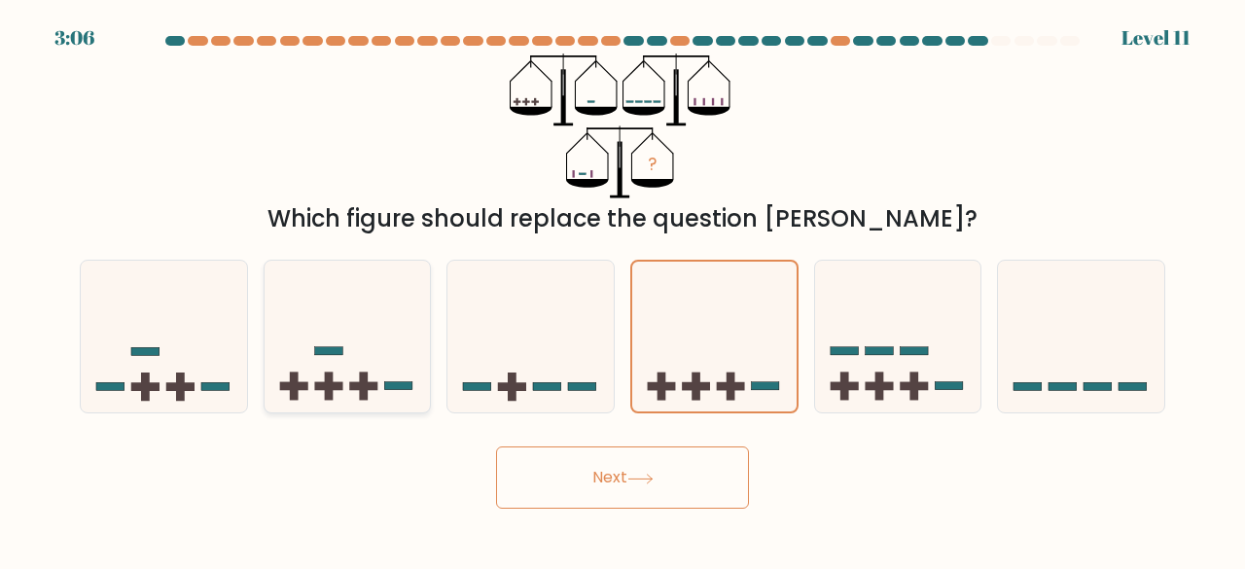
click at [333, 365] on icon at bounding box center [348, 336] width 166 height 137
click at [623, 290] on input "b." at bounding box center [623, 287] width 1 height 5
radio input "true"
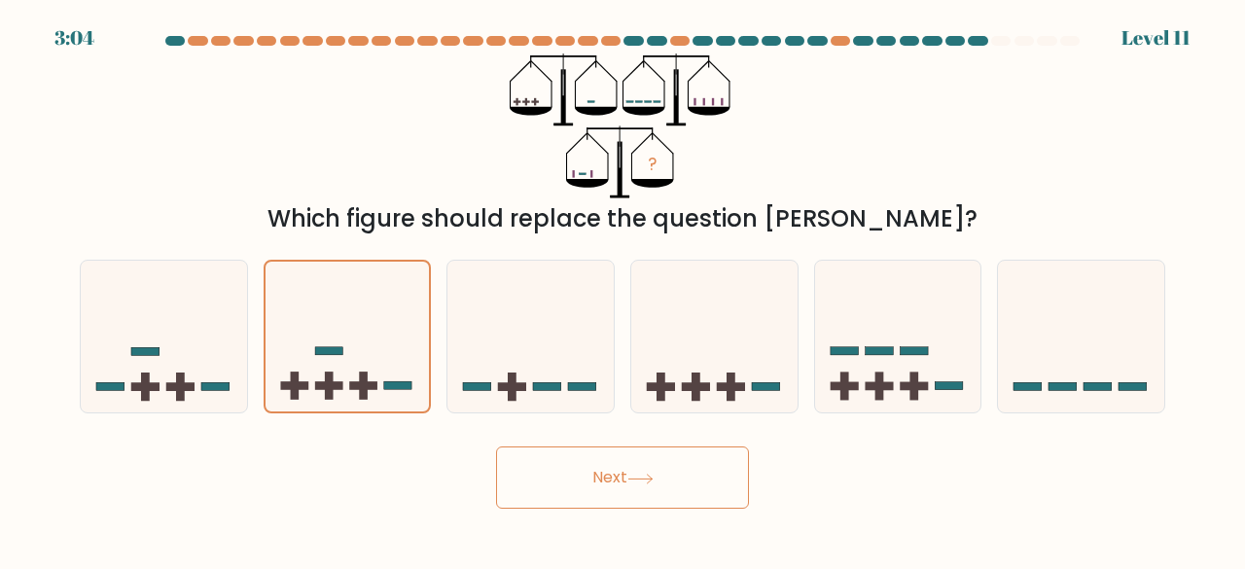
click at [539, 466] on button "Next" at bounding box center [622, 478] width 253 height 62
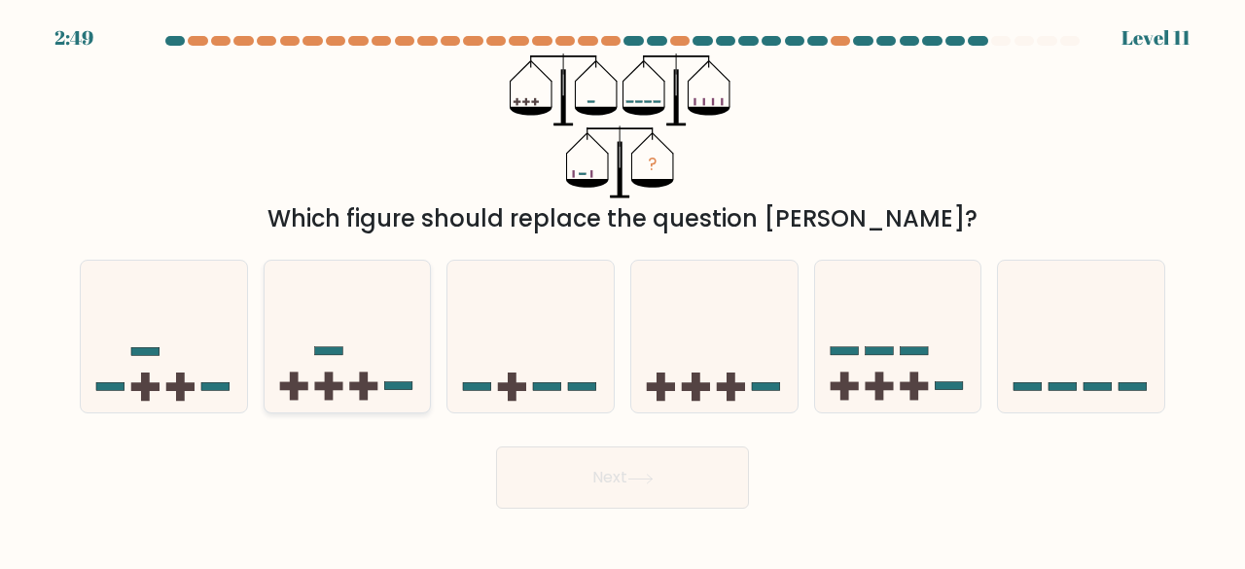
click at [411, 352] on icon at bounding box center [348, 336] width 166 height 137
click at [623, 290] on input "b." at bounding box center [623, 287] width 1 height 5
radio input "true"
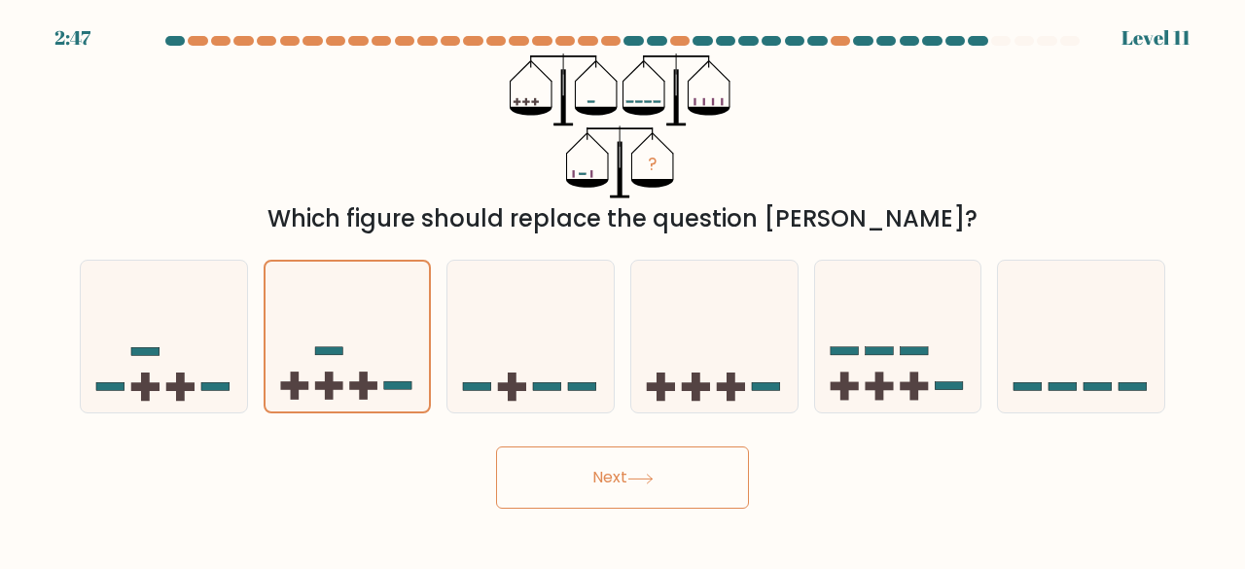
click at [611, 498] on button "Next" at bounding box center [622, 478] width 253 height 62
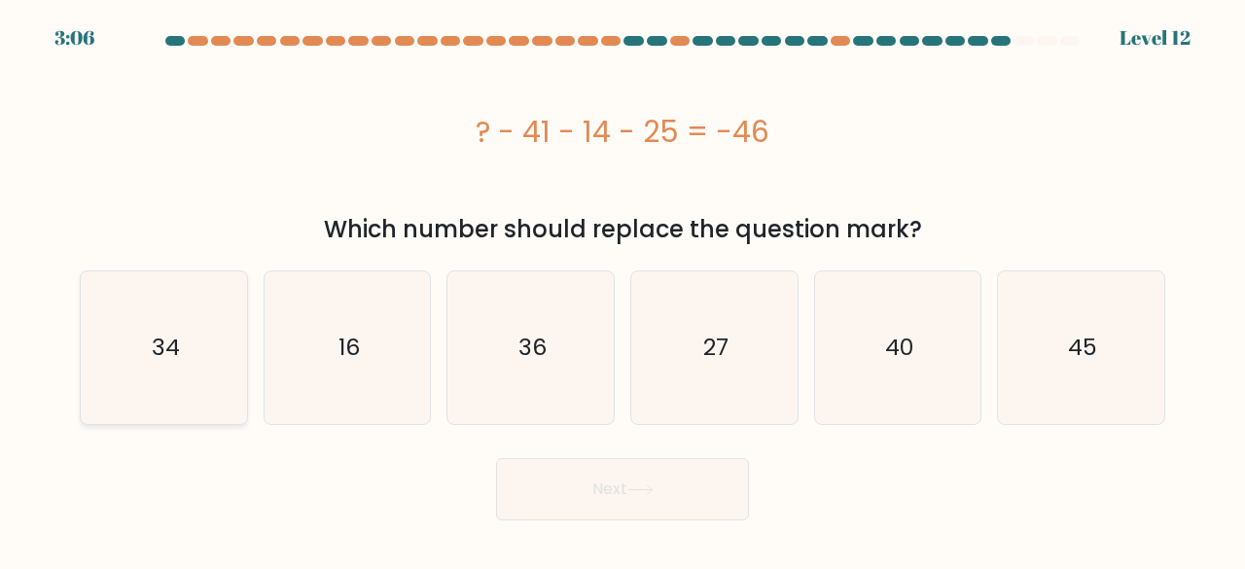
click at [170, 318] on icon "34" at bounding box center [164, 347] width 153 height 153
click at [623, 290] on input "a. 34" at bounding box center [623, 287] width 1 height 5
radio input "true"
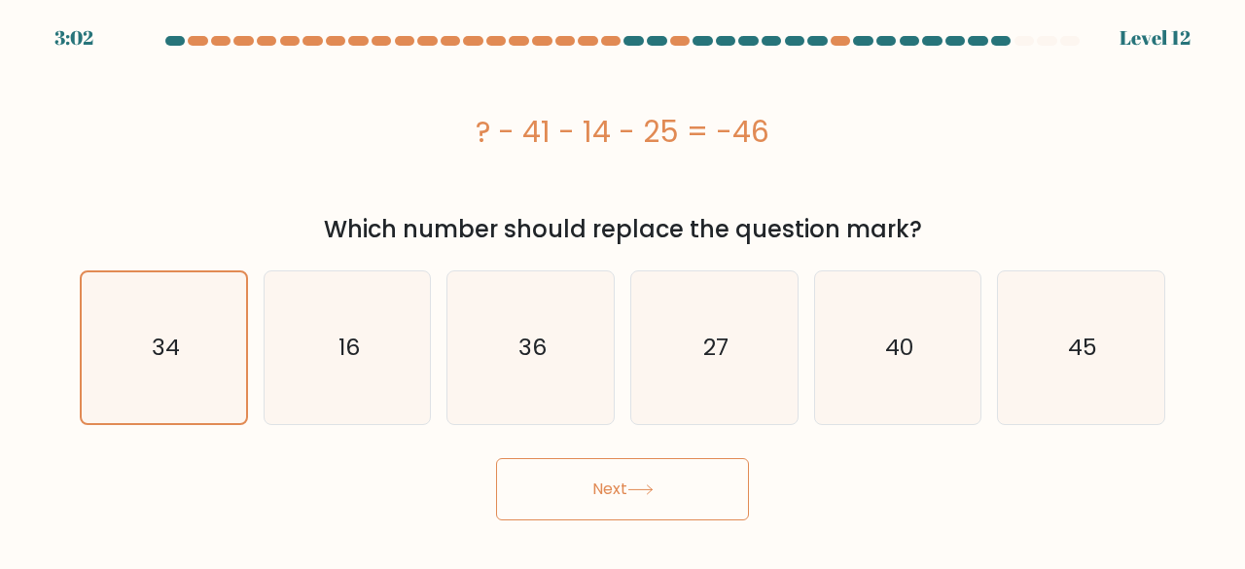
click at [630, 472] on button "Next" at bounding box center [622, 489] width 253 height 62
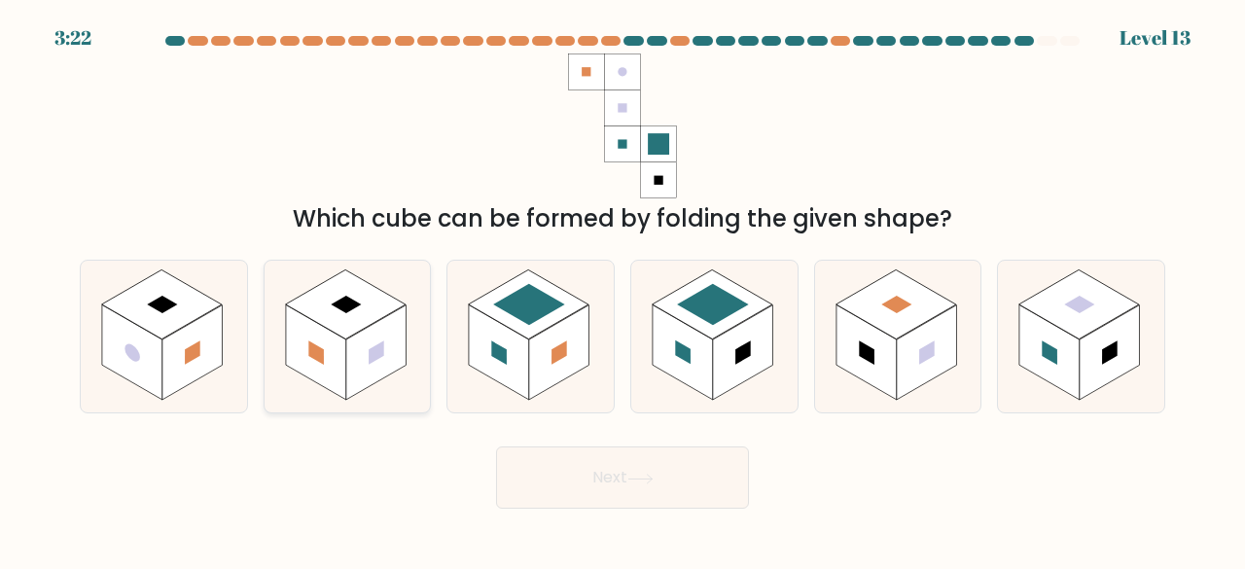
click at [366, 321] on rect at bounding box center [345, 305] width 121 height 70
click at [623, 290] on input "b." at bounding box center [623, 287] width 1 height 5
radio input "true"
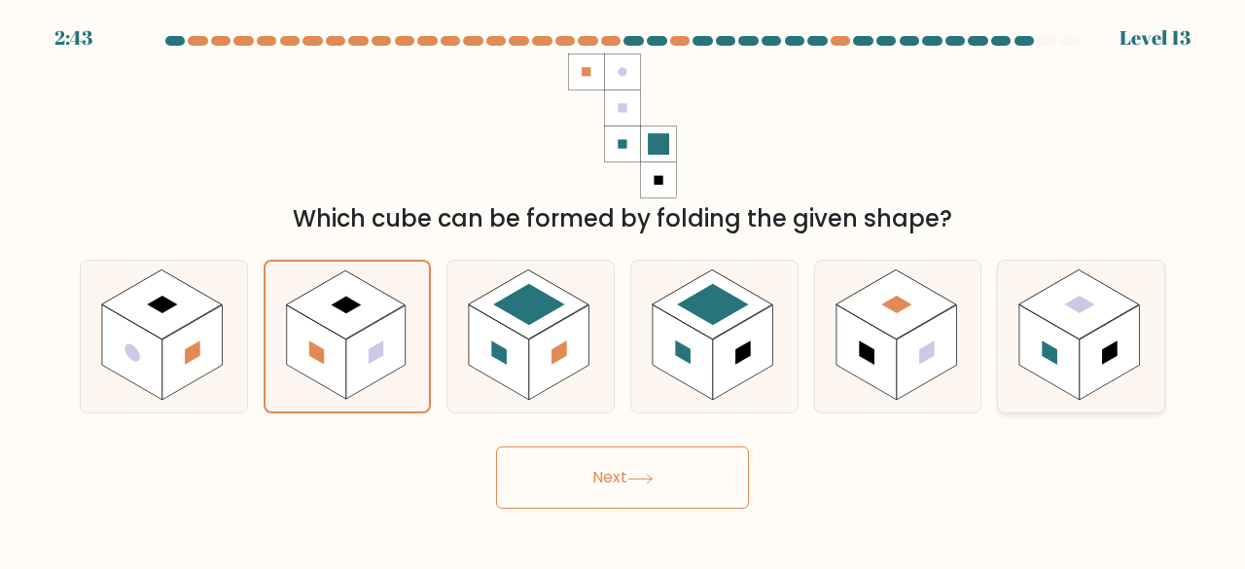
click at [1078, 356] on rect at bounding box center [1050, 352] width 60 height 95
click at [624, 290] on input "f." at bounding box center [623, 287] width 1 height 5
radio input "true"
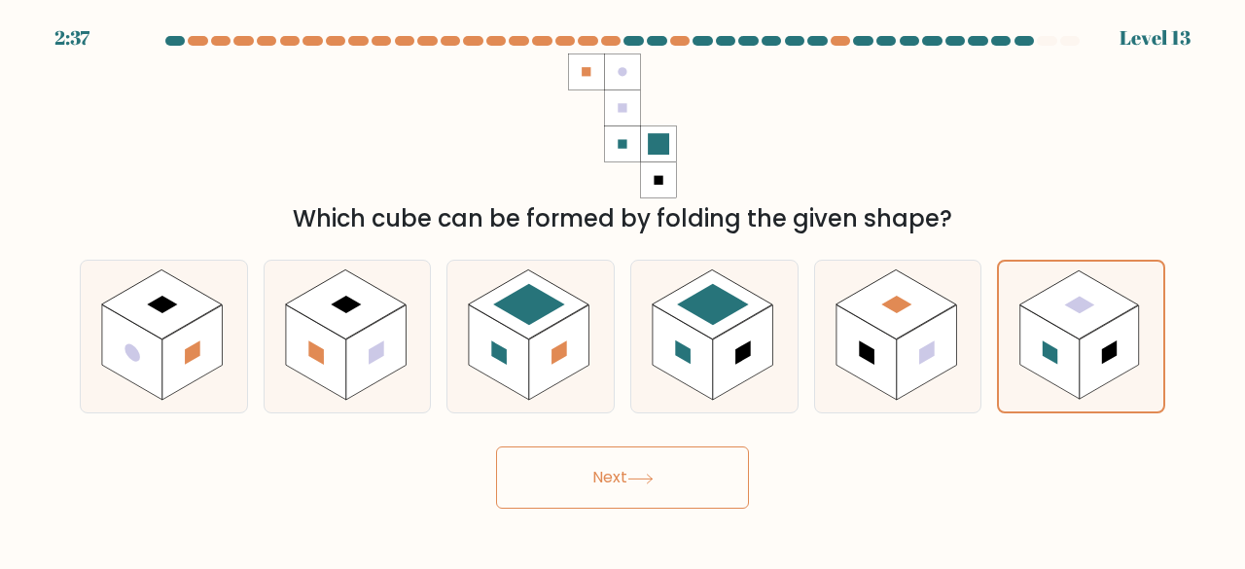
drag, startPoint x: 562, startPoint y: 507, endPoint x: 578, endPoint y: 462, distance: 47.4
click at [578, 462] on button "Next" at bounding box center [622, 478] width 253 height 62
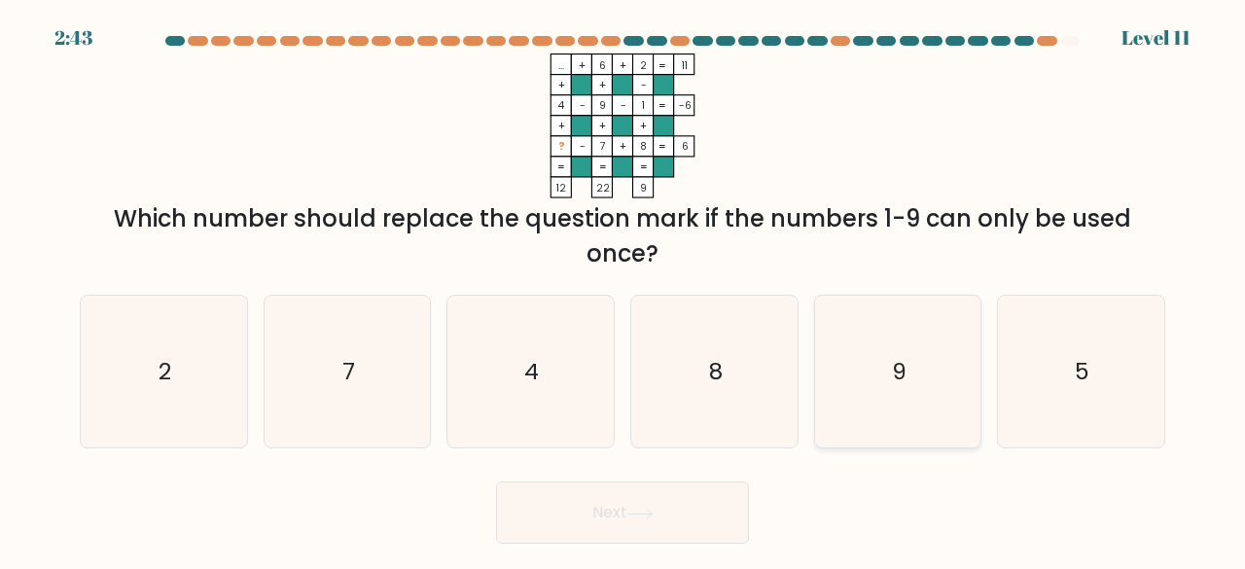
click at [868, 345] on icon "9" at bounding box center [898, 372] width 153 height 153
click at [624, 290] on input "e. 9" at bounding box center [623, 287] width 1 height 5
radio input "true"
click at [660, 497] on button "Next" at bounding box center [622, 513] width 253 height 62
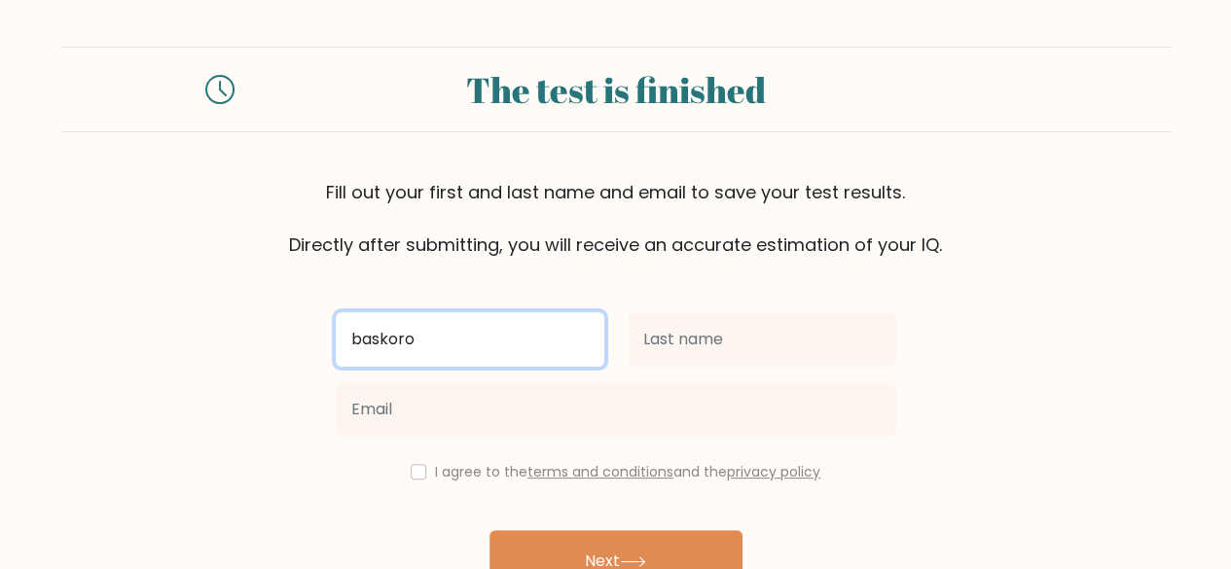
type input "baskoro"
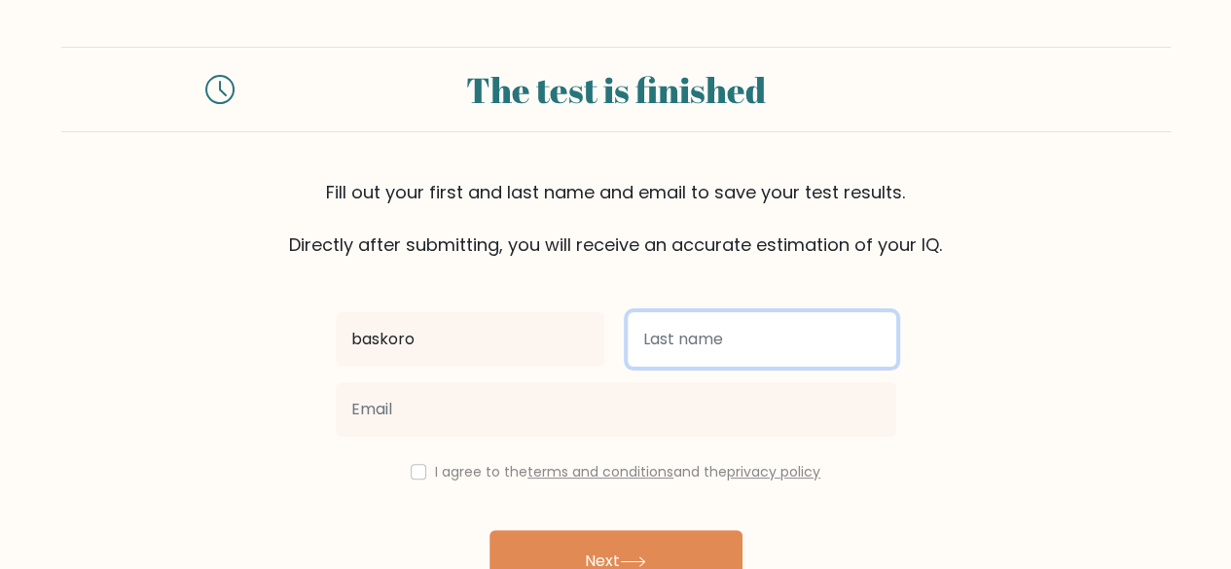
click at [654, 343] on input "text" at bounding box center [762, 339] width 269 height 54
type input "kusuma"
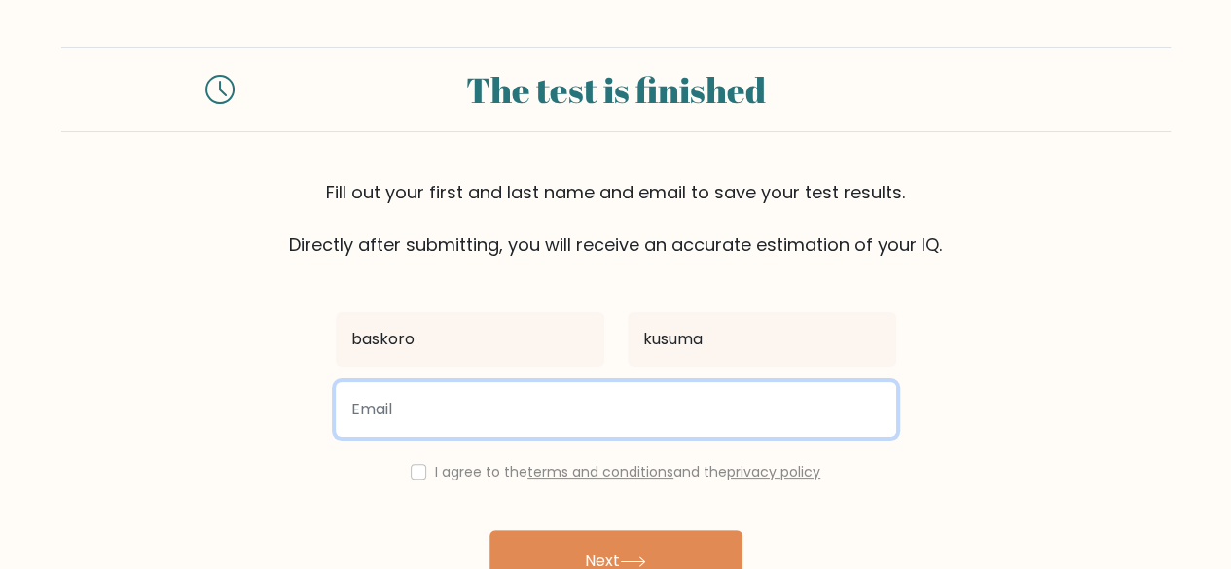
scroll to position [112, 0]
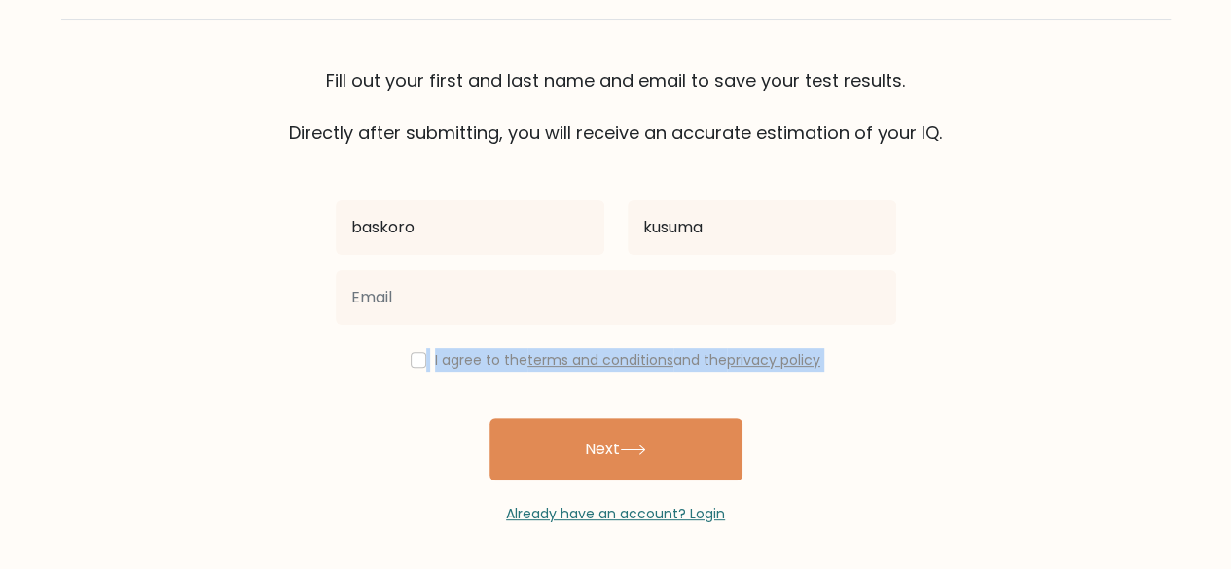
drag, startPoint x: 413, startPoint y: 375, endPoint x: 413, endPoint y: 353, distance: 21.4
click at [413, 353] on div "baskoro [GEOGRAPHIC_DATA] I agree to the terms and conditions and the privacy p…" at bounding box center [616, 335] width 584 height 379
click at [413, 353] on input "checkbox" at bounding box center [419, 360] width 16 height 16
checkbox input "true"
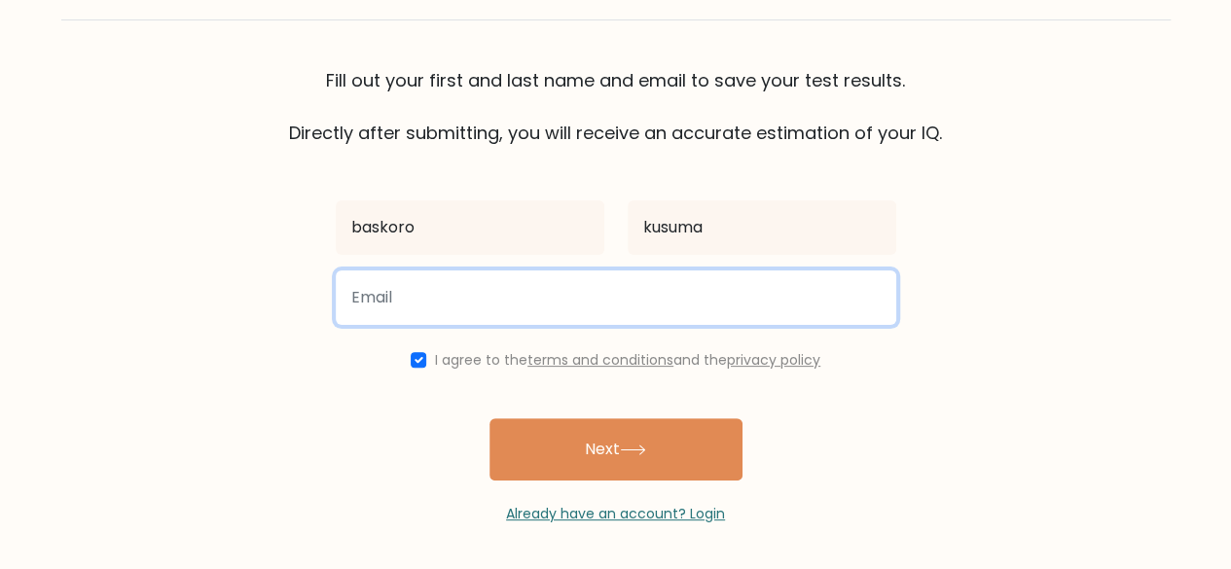
click at [410, 310] on input "email" at bounding box center [616, 298] width 560 height 54
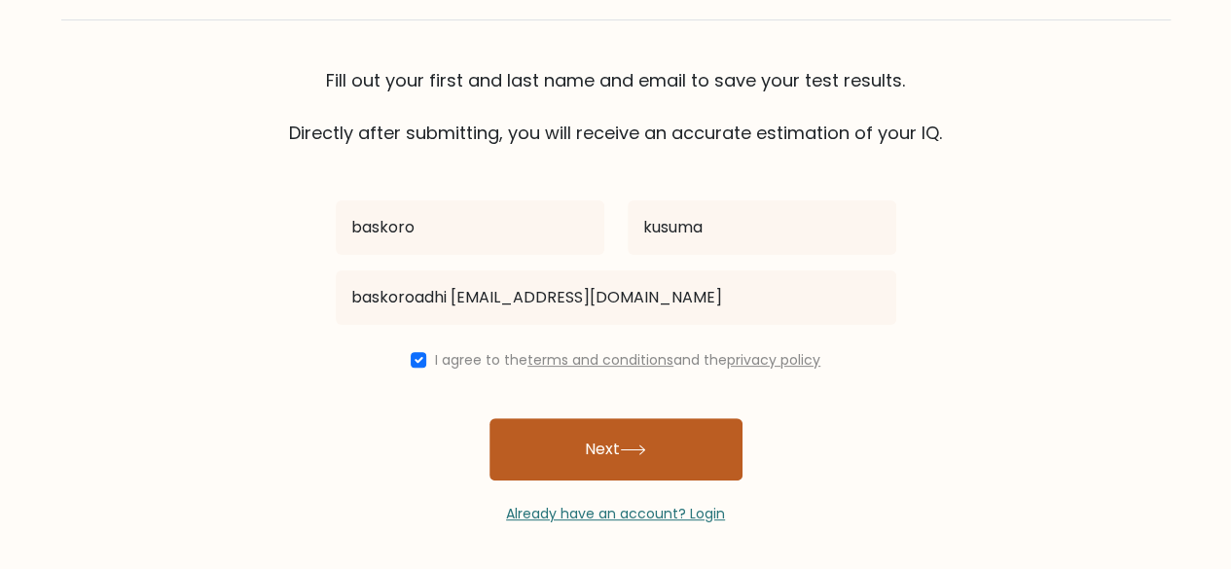
click at [556, 439] on button "Next" at bounding box center [615, 449] width 253 height 62
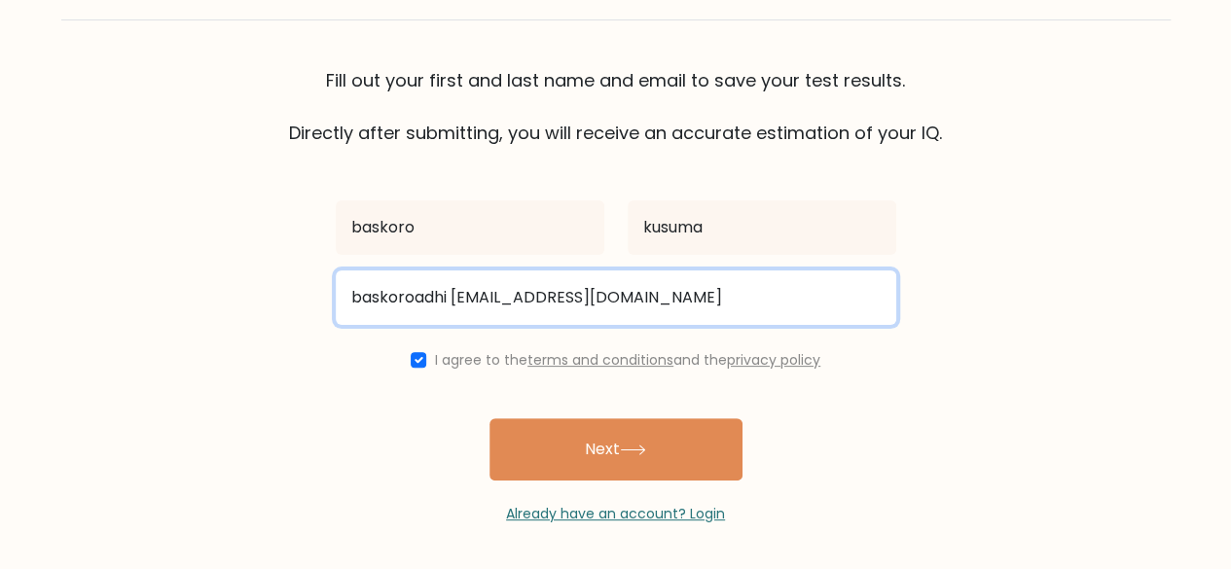
click at [450, 301] on input "baskoroadhi 15@gmail.com" at bounding box center [616, 298] width 560 height 54
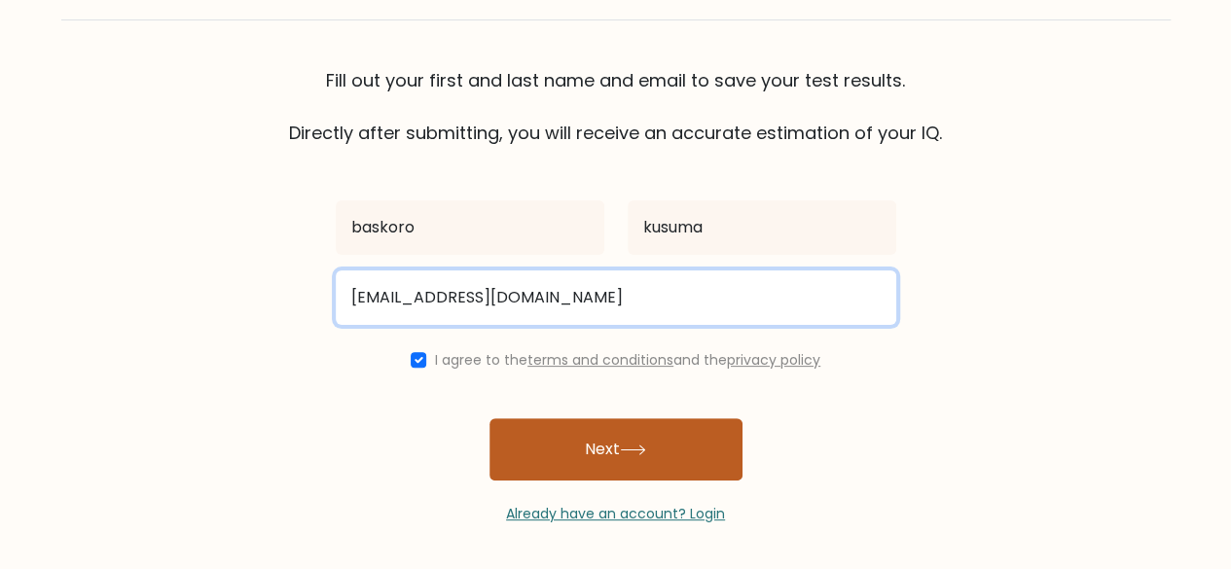
type input "baskoroadhi15@gmail.com"
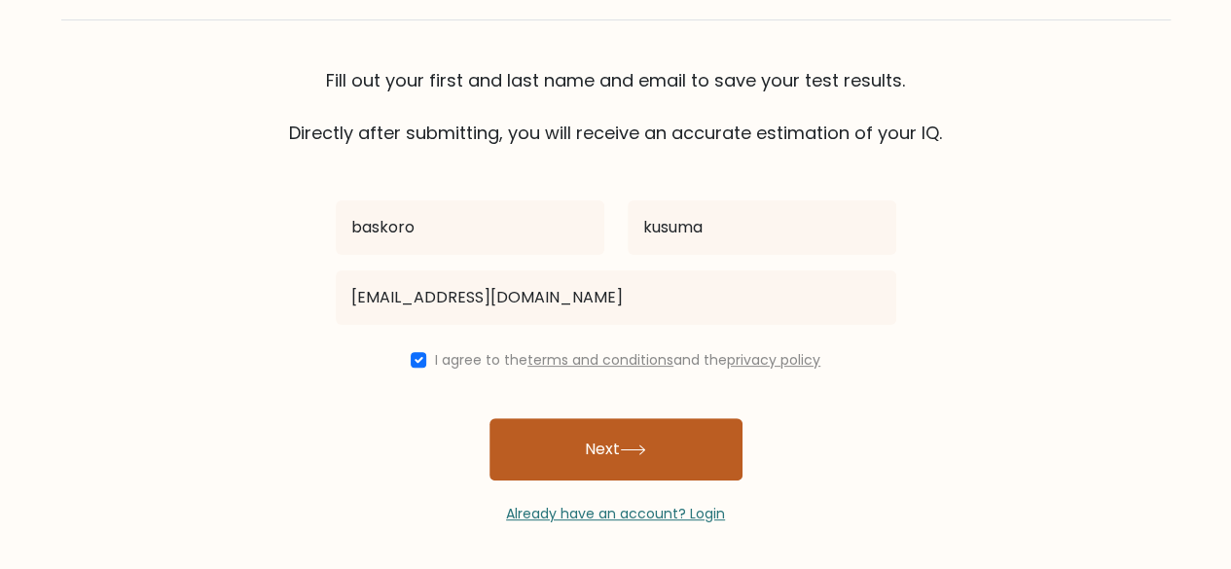
click at [580, 428] on button "Next" at bounding box center [615, 449] width 253 height 62
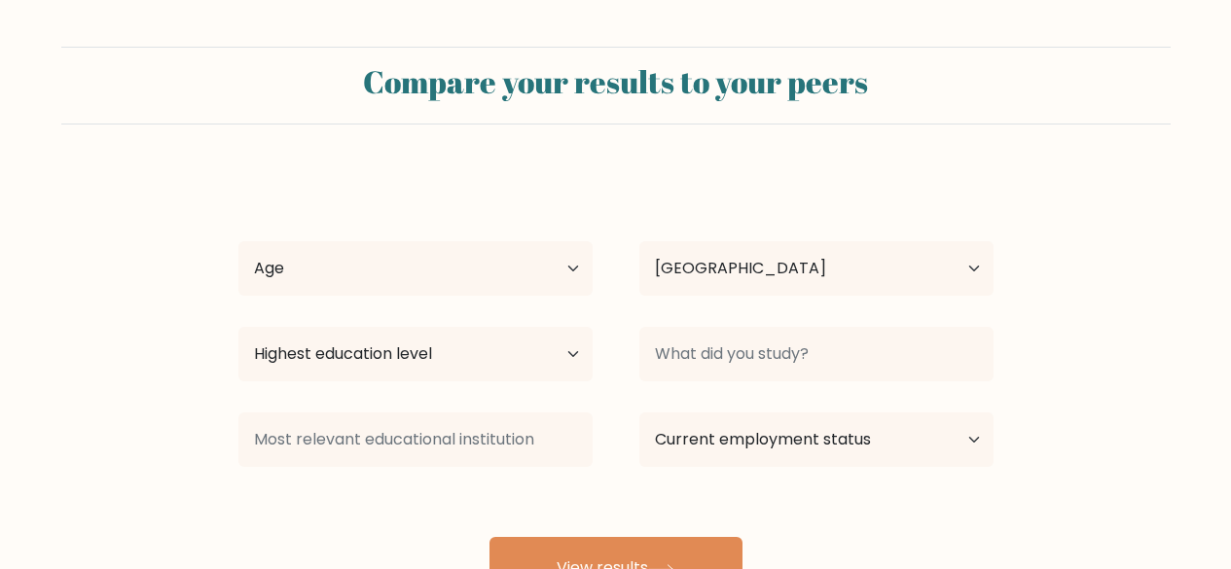
select select "ID"
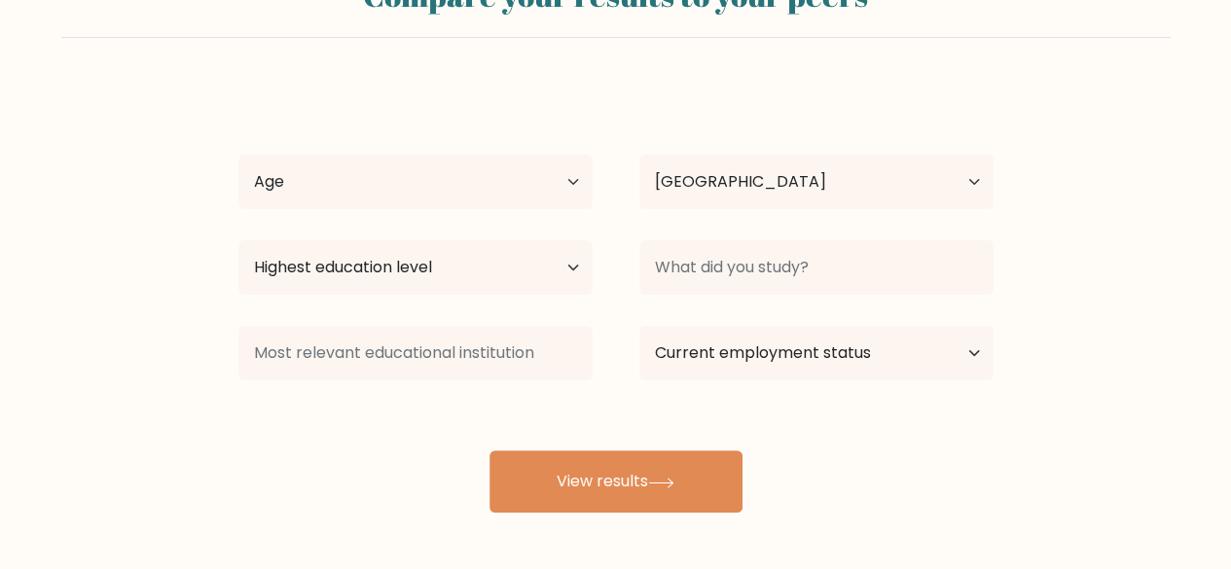
scroll to position [88, 0]
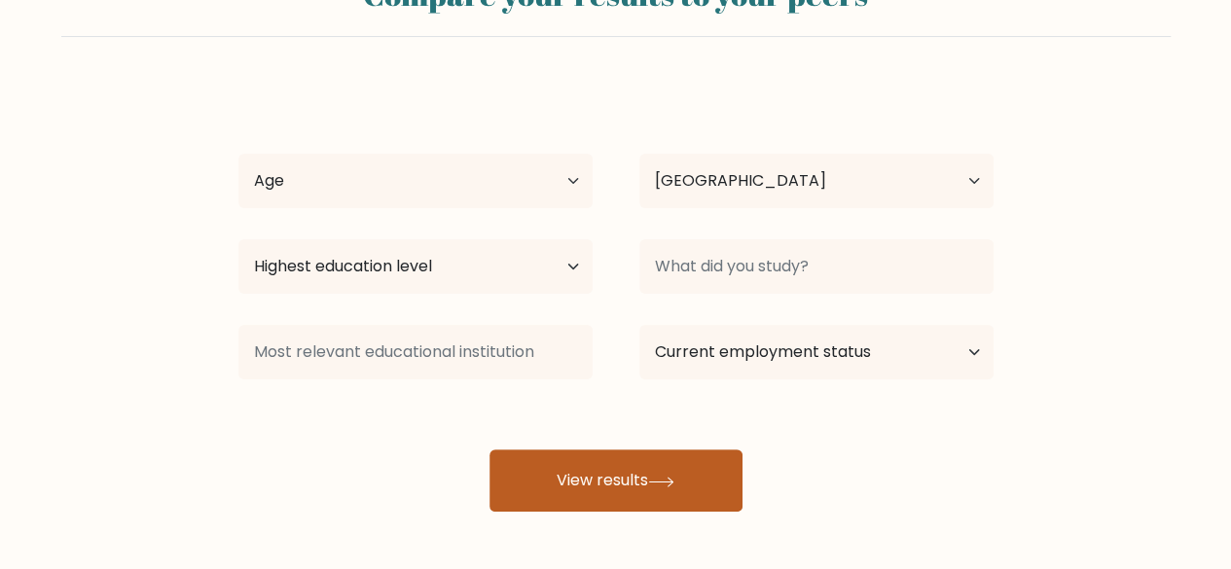
click at [528, 487] on button "View results" at bounding box center [615, 481] width 253 height 62
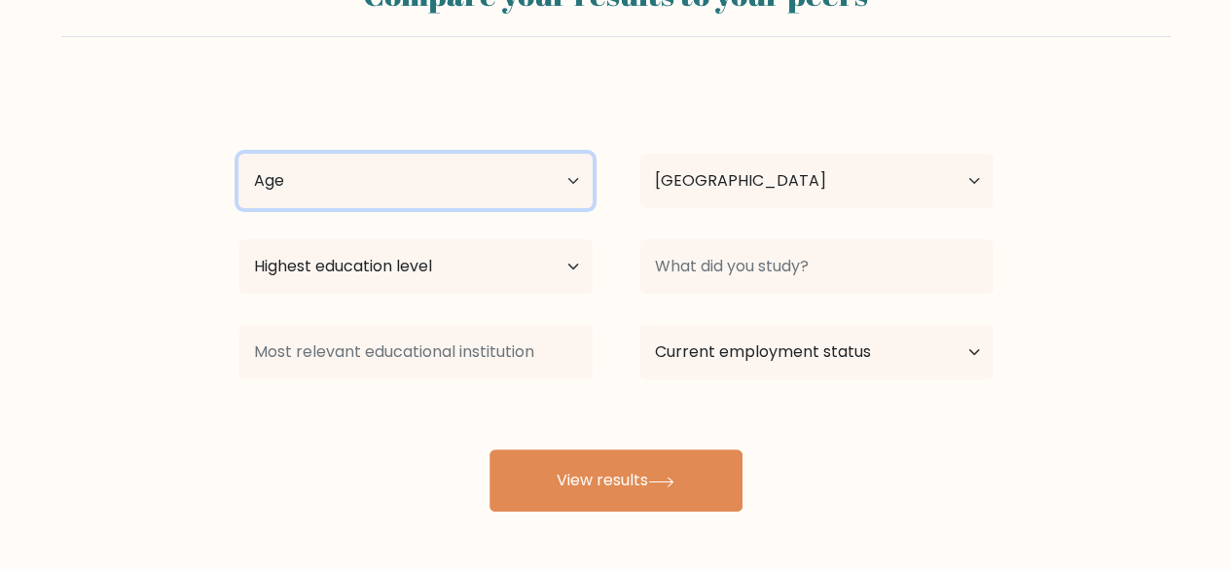
click at [481, 202] on select "Age Under 18 years old 18-24 years old 25-34 years old 35-44 years old 45-54 ye…" at bounding box center [415, 181] width 354 height 54
select select "18_24"
click at [238, 154] on select "Age Under 18 years old 18-24 years old 25-34 years old 35-44 years old 45-54 ye…" at bounding box center [415, 181] width 354 height 54
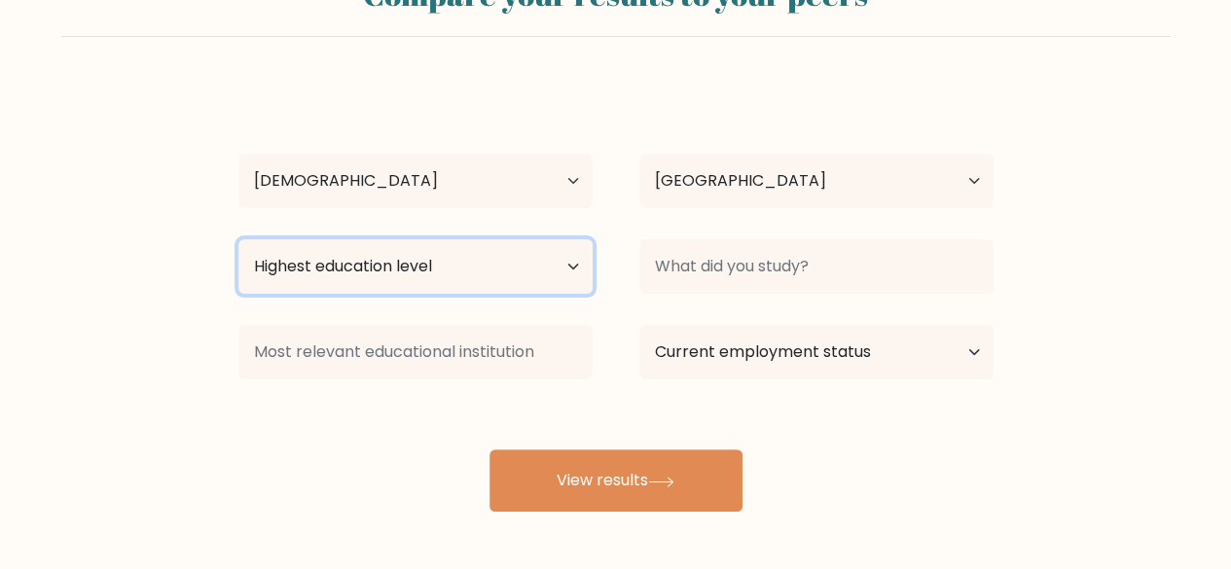
click at [389, 276] on select "Highest education level No schooling Primary Lower Secondary Upper Secondary Oc…" at bounding box center [415, 266] width 354 height 54
select select "bachelors_degree"
click at [238, 239] on select "Highest education level No schooling Primary Lower Secondary Upper Secondary Oc…" at bounding box center [415, 266] width 354 height 54
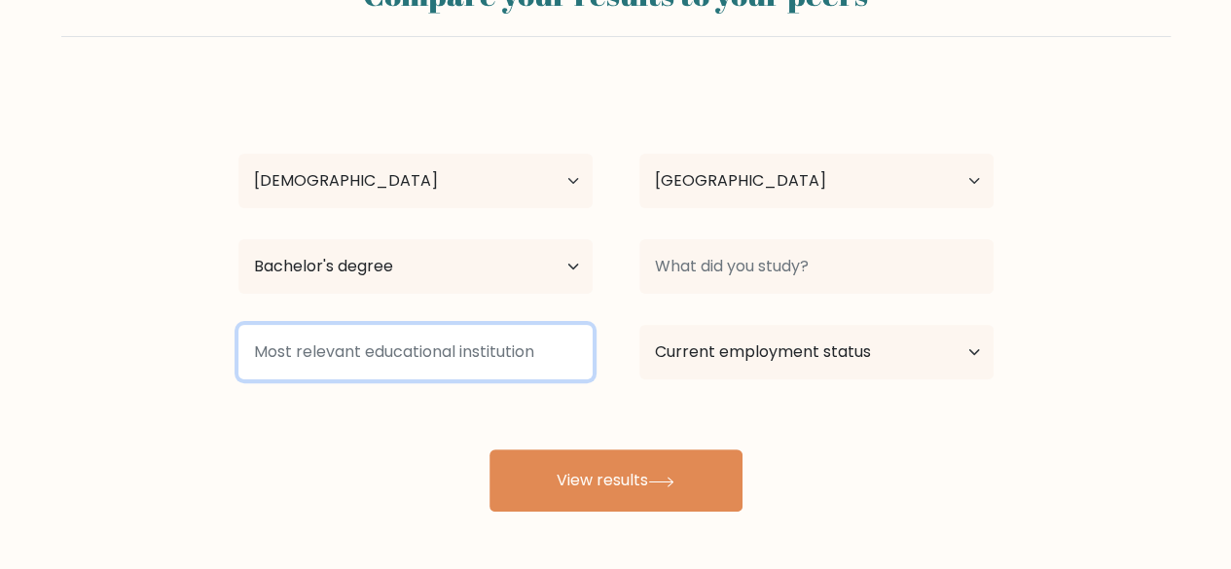
click at [500, 355] on input at bounding box center [415, 352] width 354 height 54
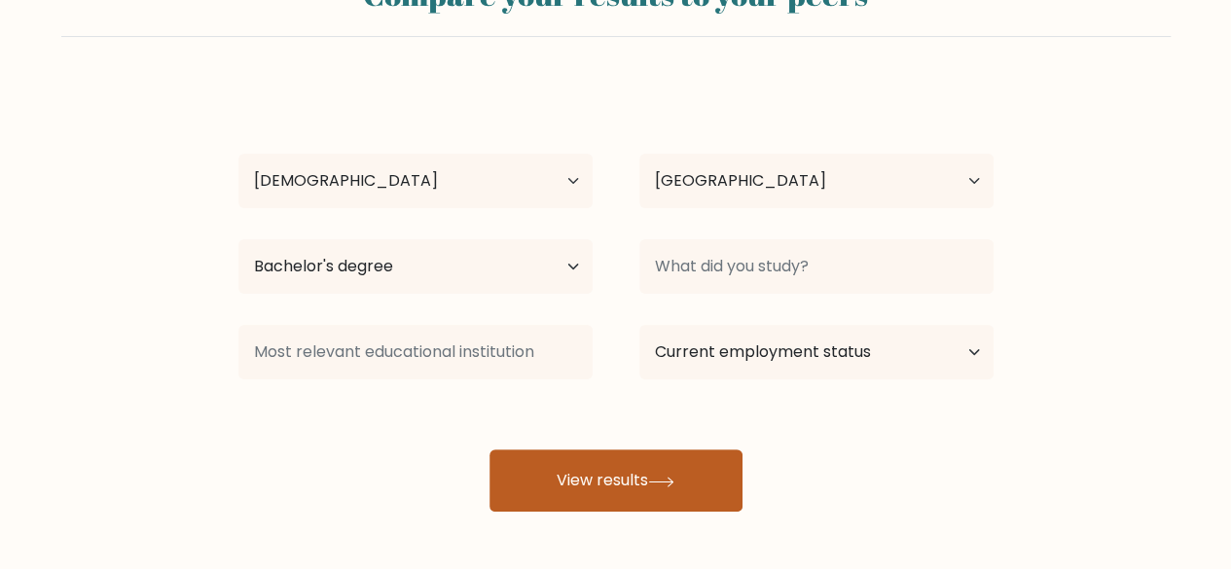
click at [652, 485] on button "View results" at bounding box center [615, 481] width 253 height 62
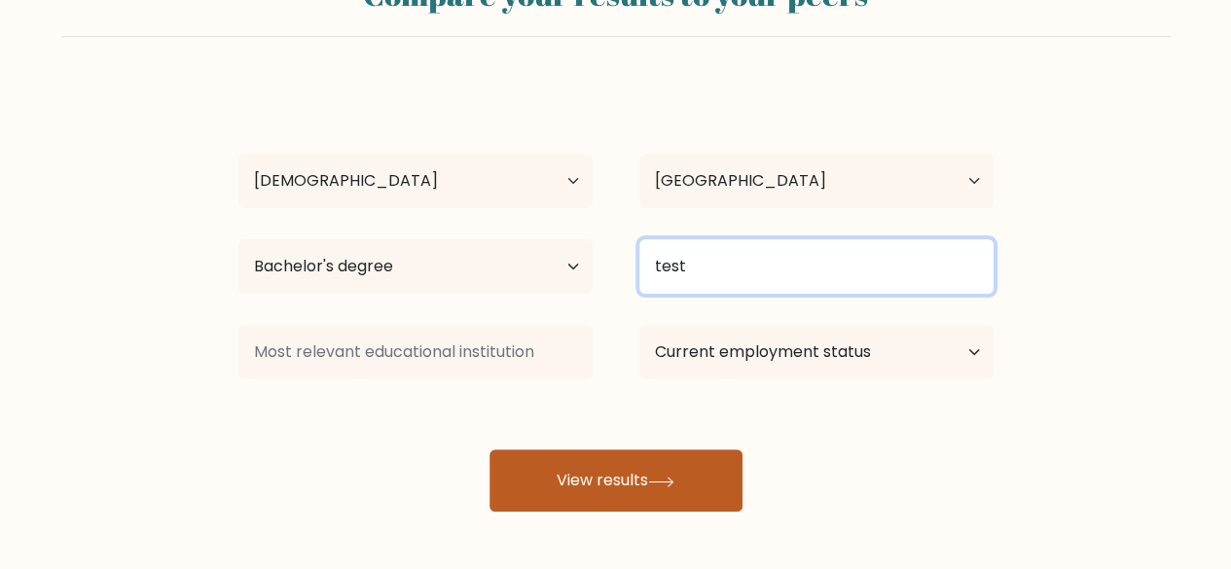
type input "test"
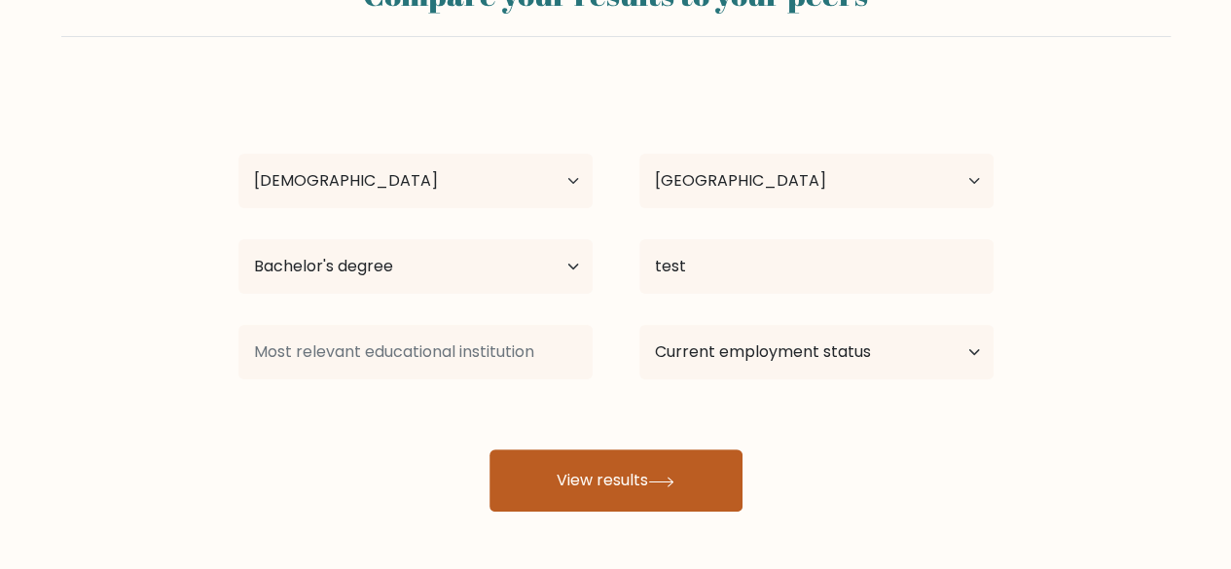
click at [646, 491] on button "View results" at bounding box center [615, 481] width 253 height 62
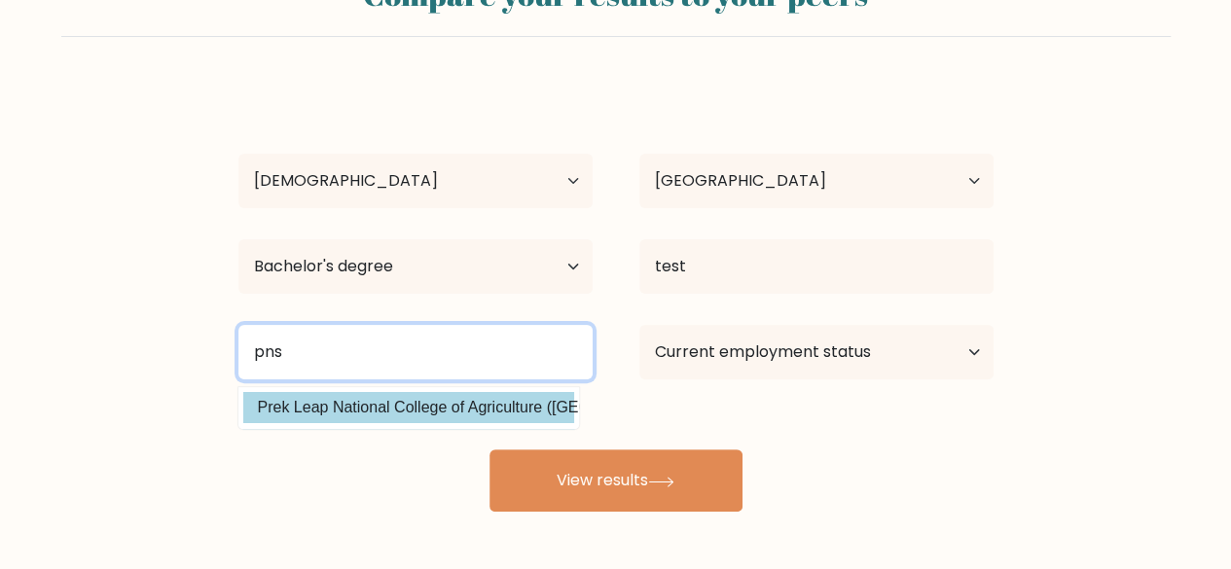
type input "pns"
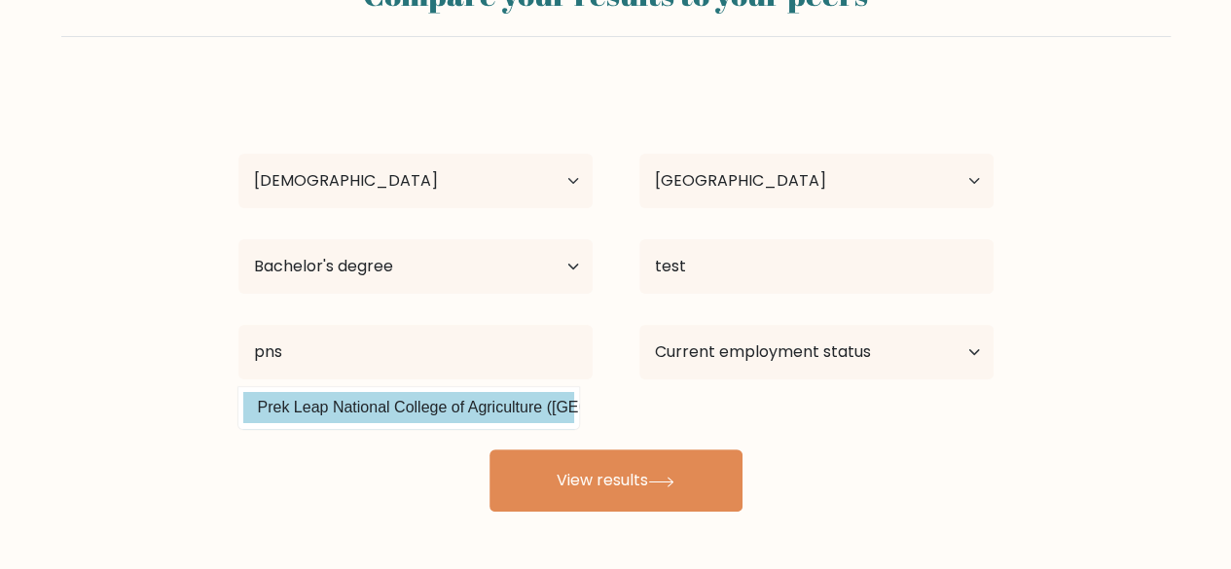
click at [420, 415] on div "baskoro kusuma Age Under 18 years old 18-24 years old 25-34 years old 35-44 yea…" at bounding box center [616, 298] width 778 height 428
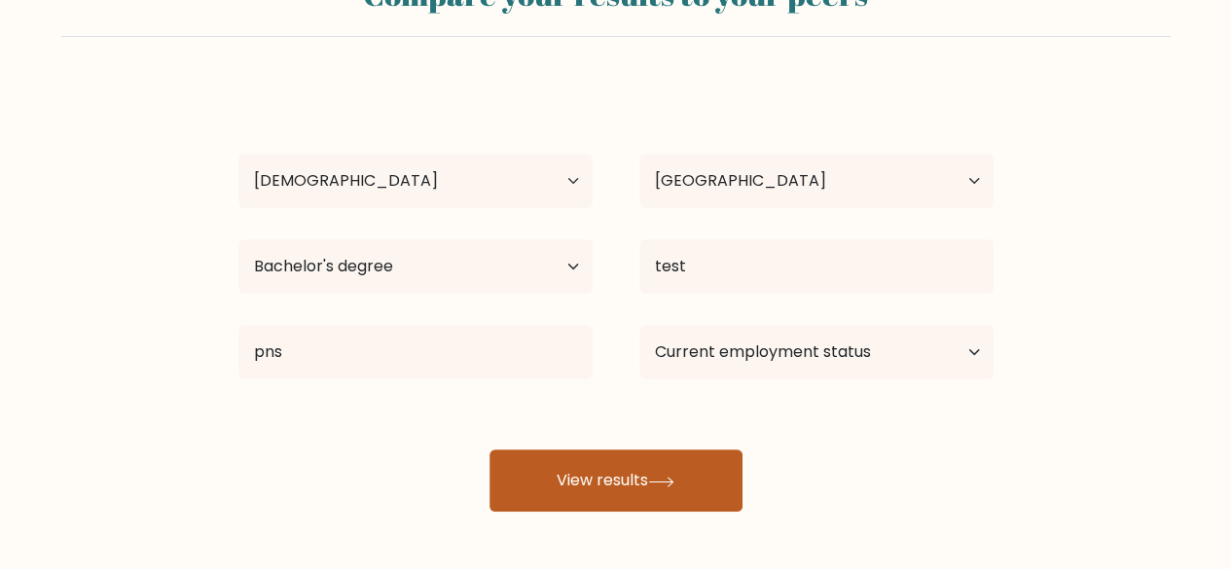
click at [562, 486] on button "View results" at bounding box center [615, 481] width 253 height 62
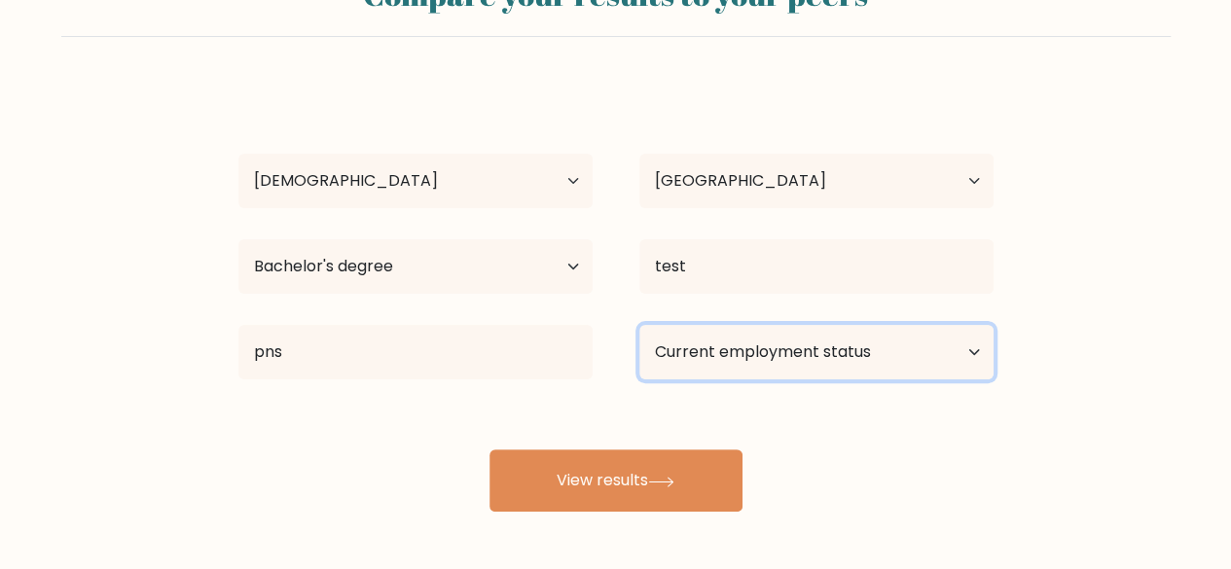
click at [718, 341] on select "Current employment status Employed Student Retired Other / prefer not to answer" at bounding box center [816, 352] width 354 height 54
click at [639, 325] on select "Current employment status Employed Student Retired Other / prefer not to answer" at bounding box center [816, 352] width 354 height 54
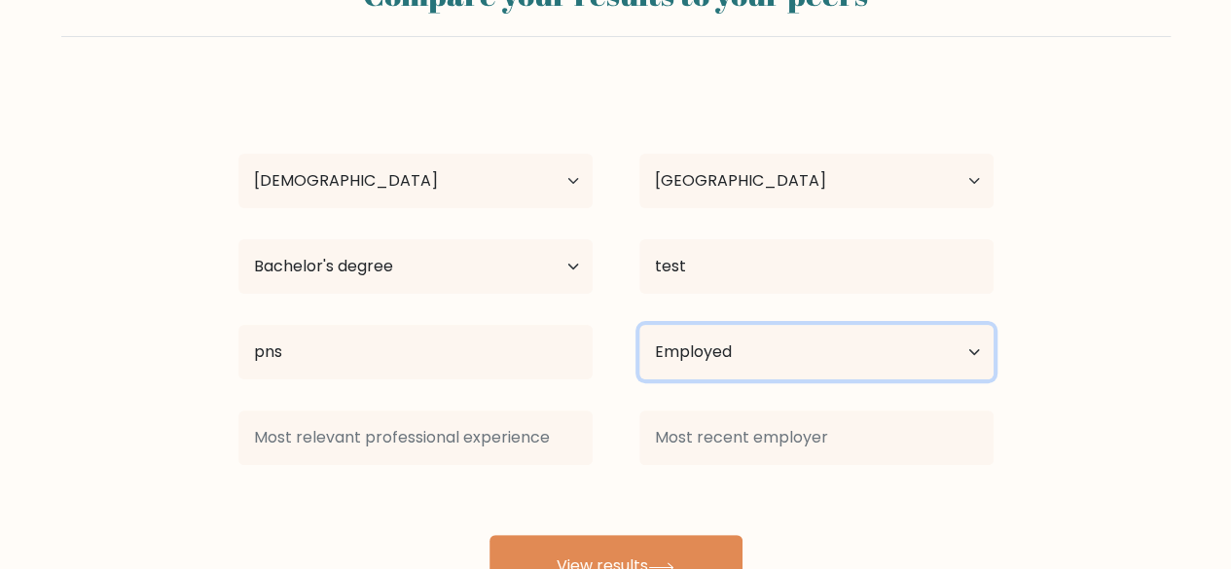
click at [706, 373] on select "Current employment status Employed Student Retired Other / prefer not to answer" at bounding box center [816, 352] width 354 height 54
select select "other"
click at [639, 325] on select "Current employment status Employed Student Retired Other / prefer not to answer" at bounding box center [816, 352] width 354 height 54
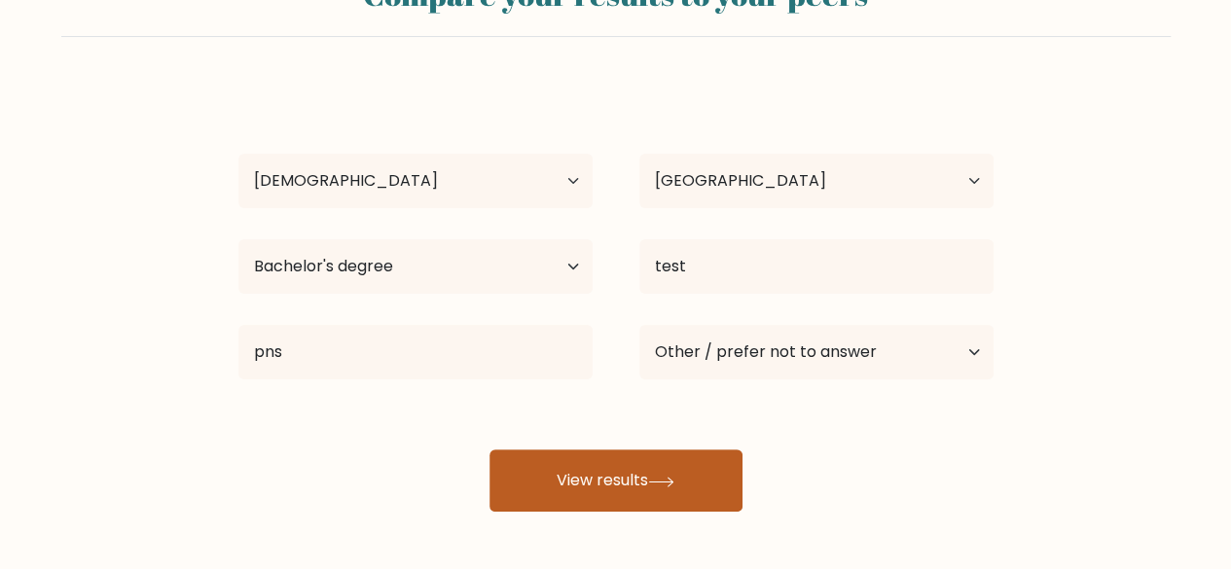
click at [674, 481] on icon at bounding box center [661, 482] width 26 height 11
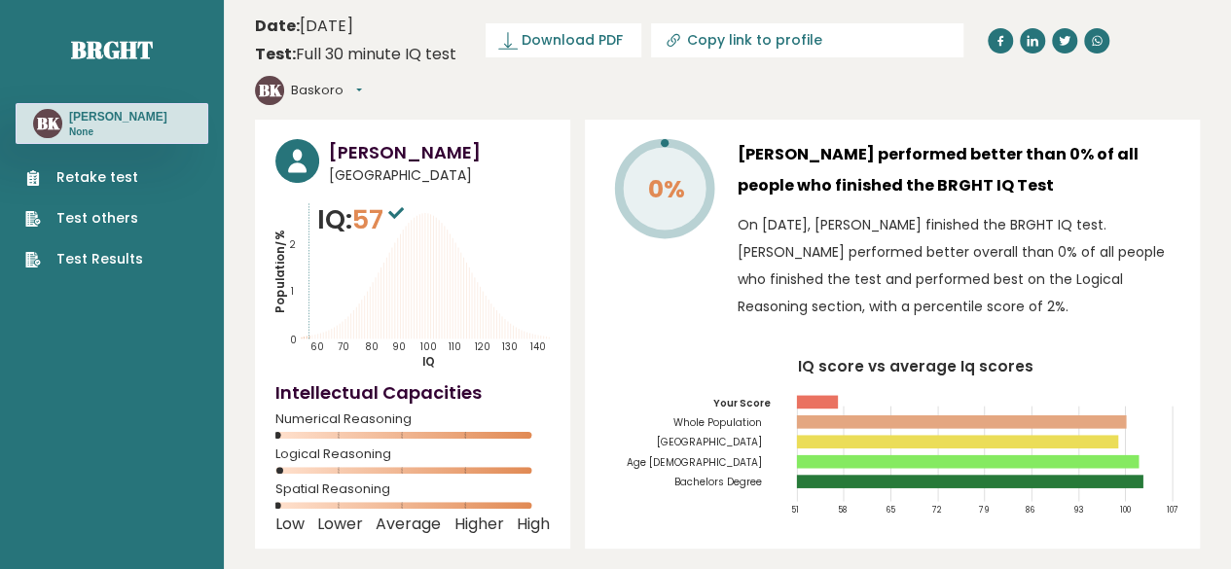
click at [679, 481] on icon "IQ score vs average Iq scores 51 58 65 72 79 86 93 100 107 Your Score Whole Pop…" at bounding box center [892, 444] width 574 height 170
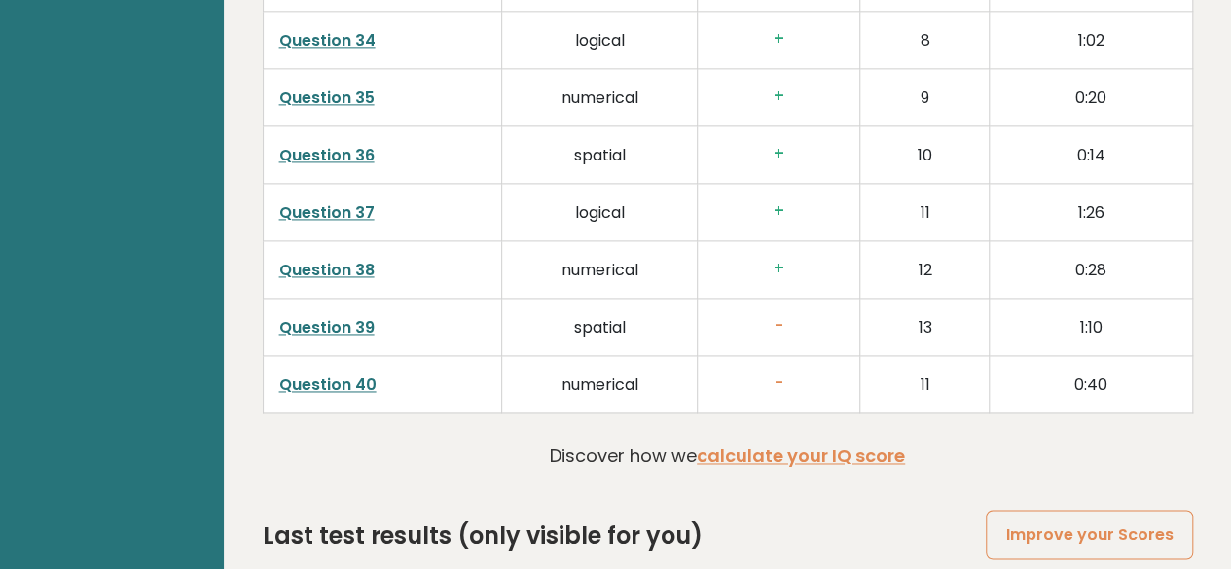
scroll to position [5064, 0]
